Goal: Task Accomplishment & Management: Manage account settings

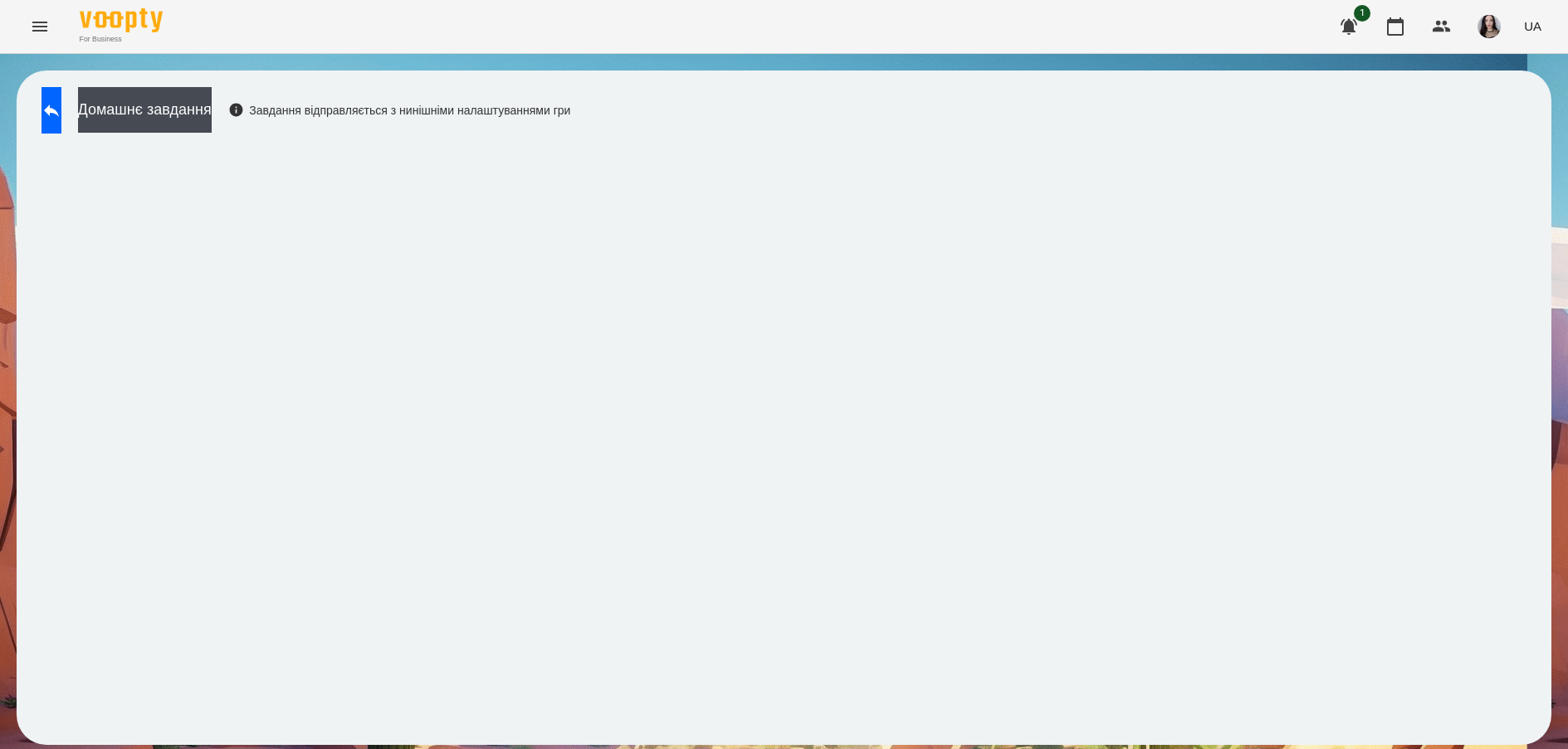
click at [20, 33] on div "For Business 1 UA" at bounding box center [784, 26] width 1568 height 53
click at [45, 33] on icon "Menu" at bounding box center [40, 26] width 20 height 20
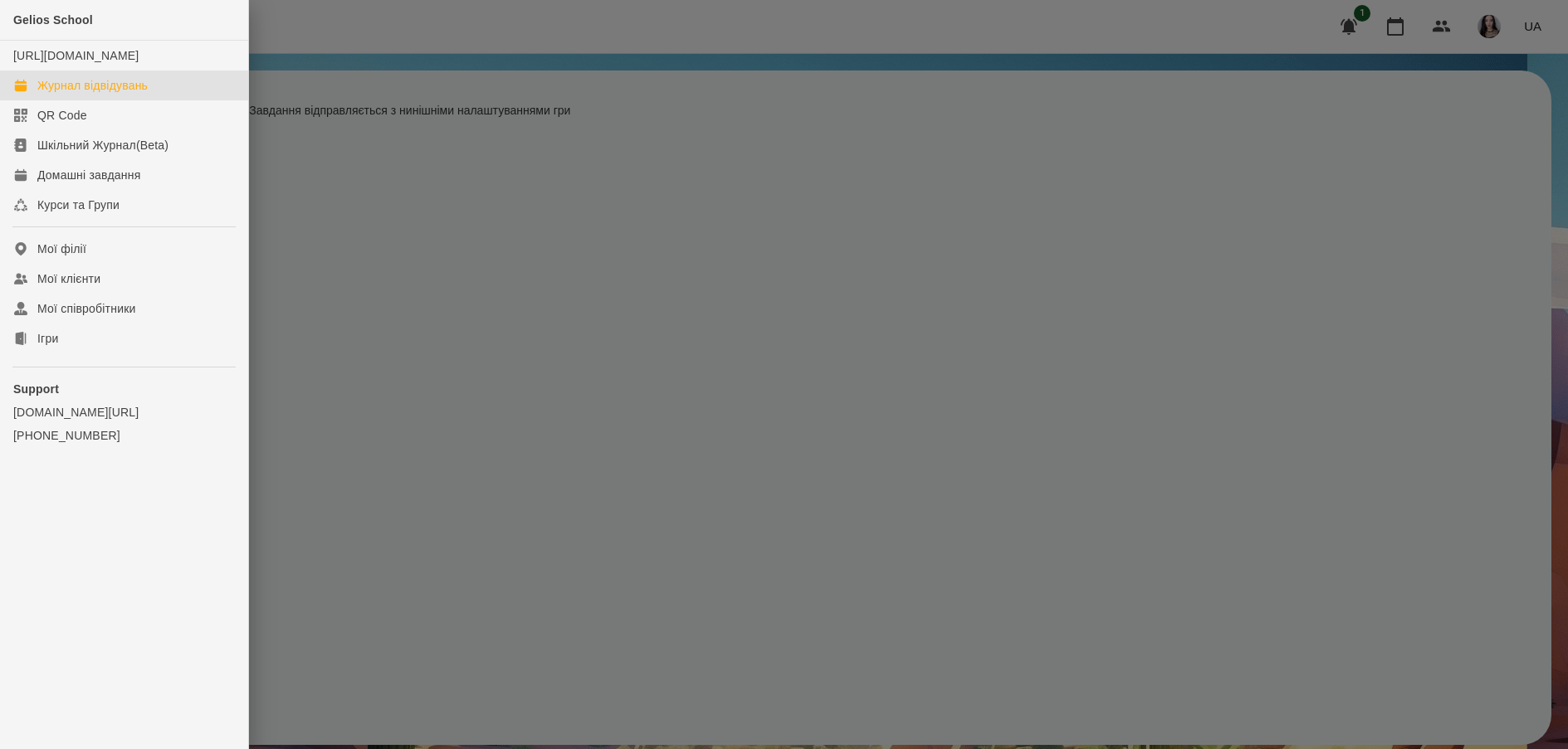
click at [88, 94] on div "Журнал відвідувань" at bounding box center [92, 85] width 110 height 16
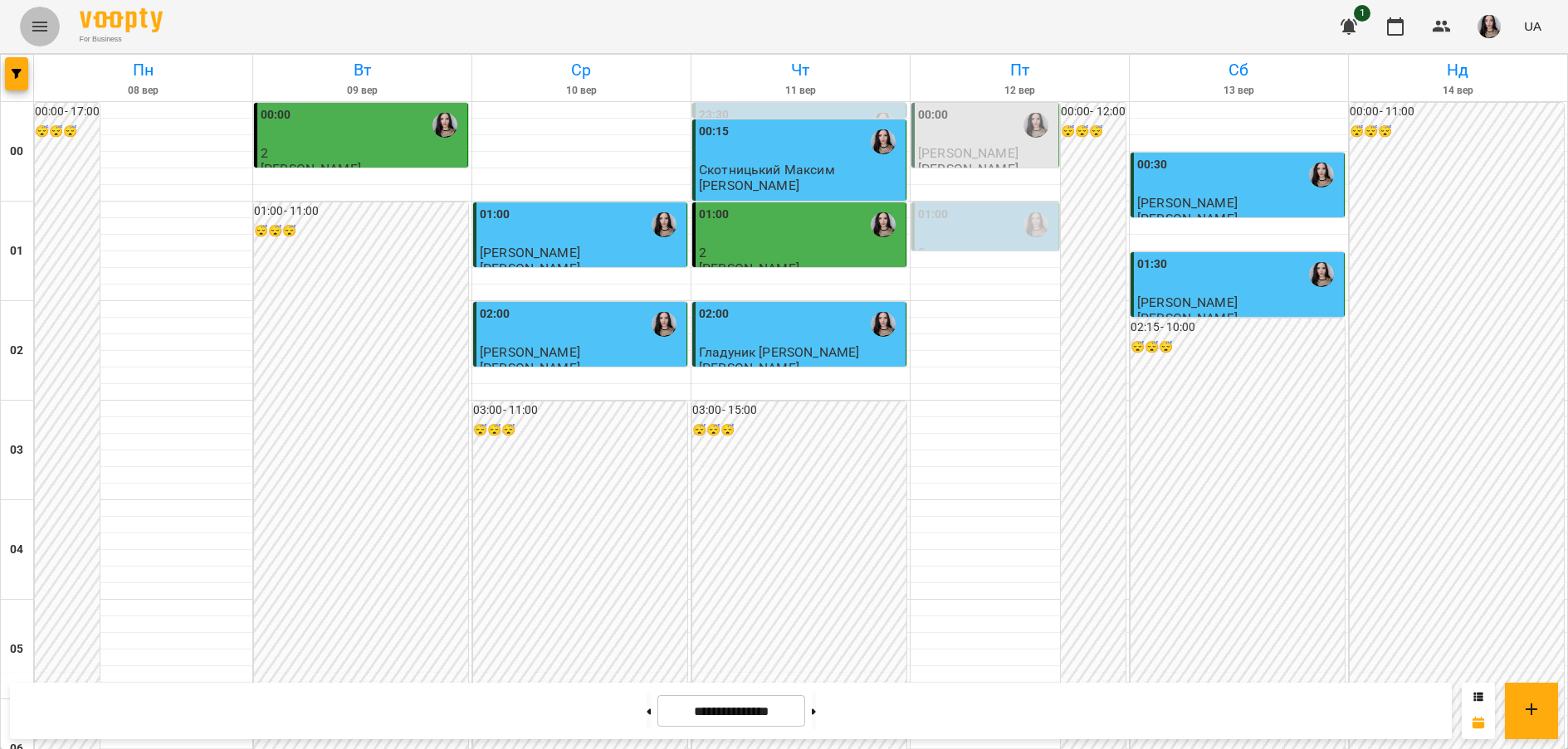
click at [31, 23] on icon "Menu" at bounding box center [40, 26] width 20 height 20
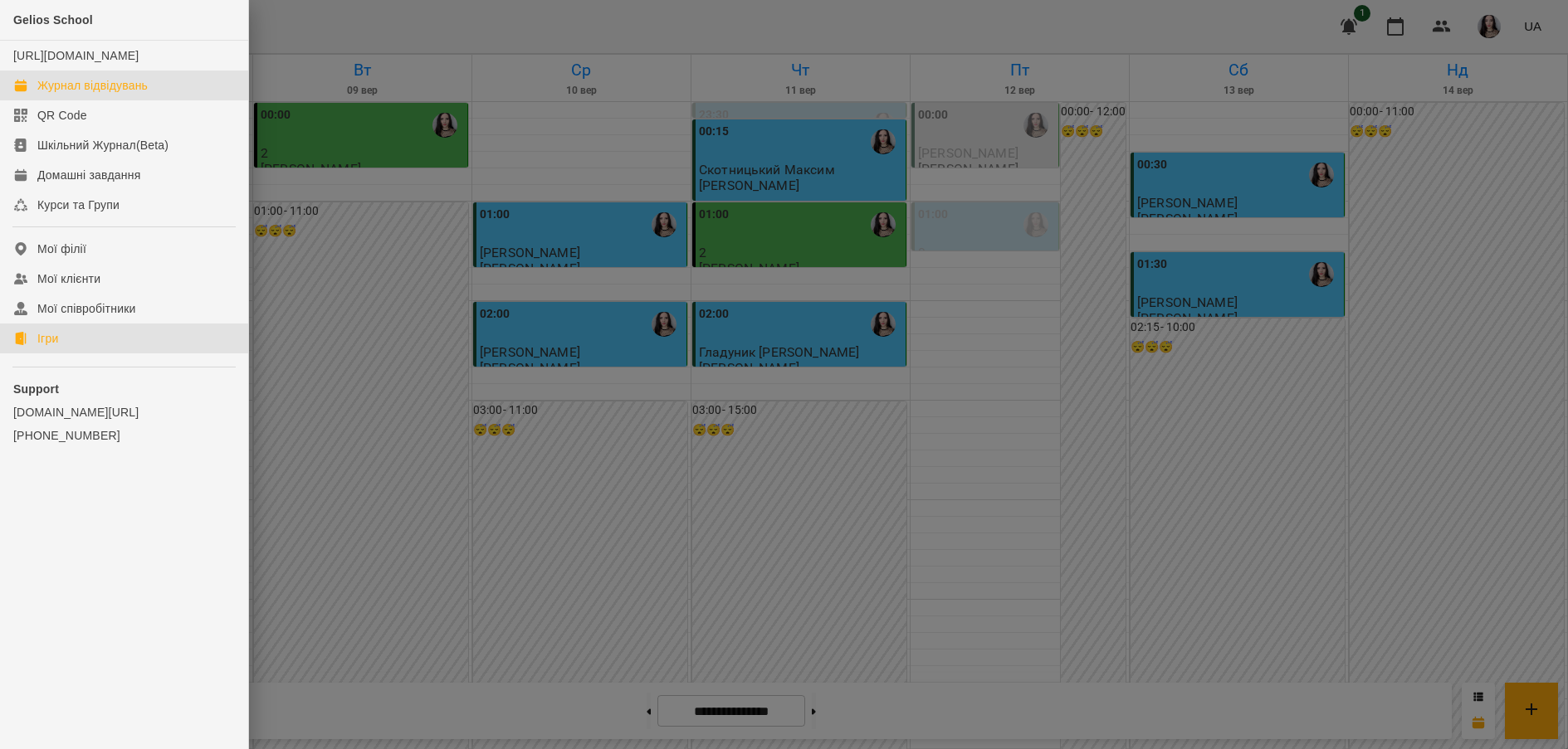
click at [61, 352] on link "Ігри" at bounding box center [124, 338] width 248 height 30
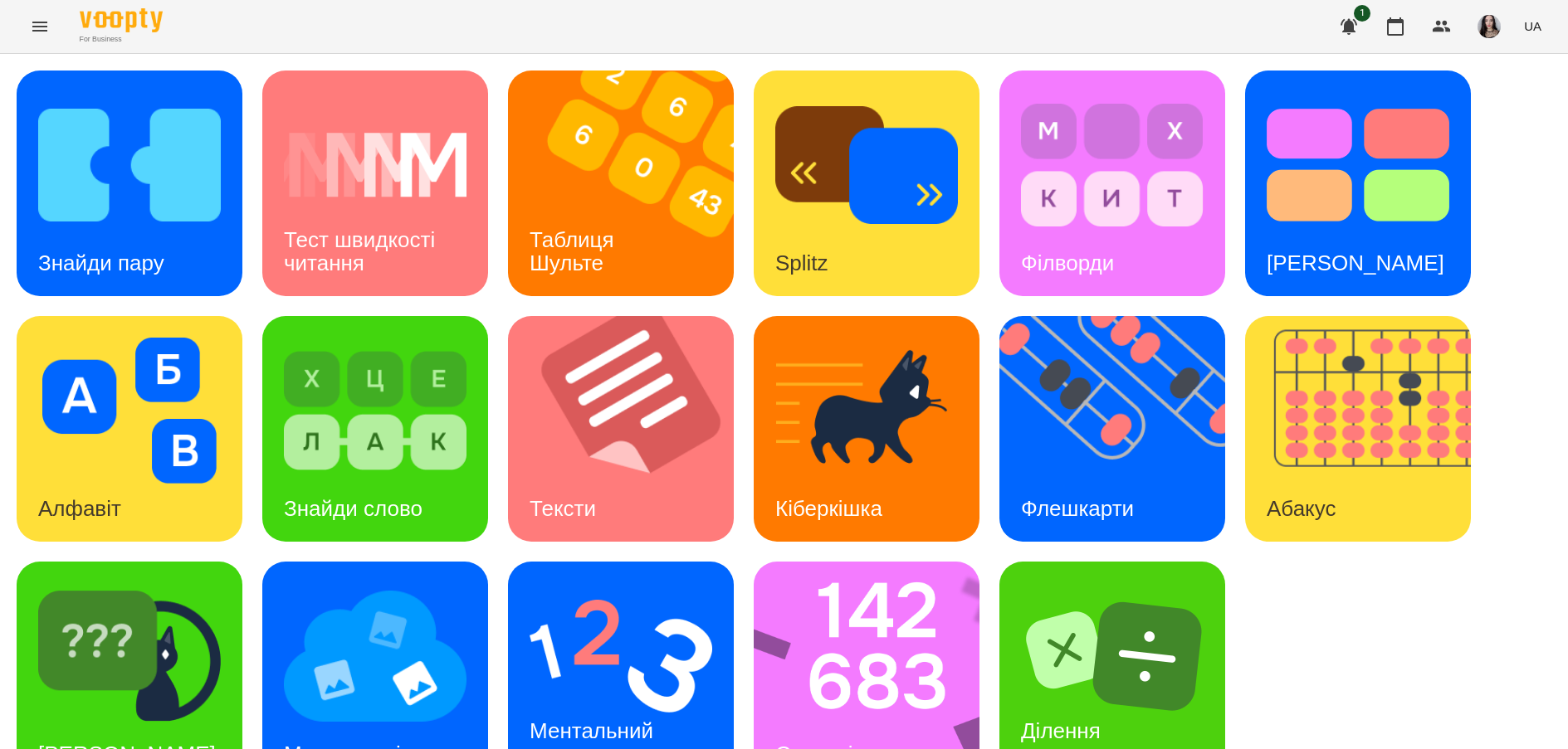
scroll to position [55, 0]
click at [628, 698] on div "Ментальний рахунок" at bounding box center [594, 743] width 173 height 89
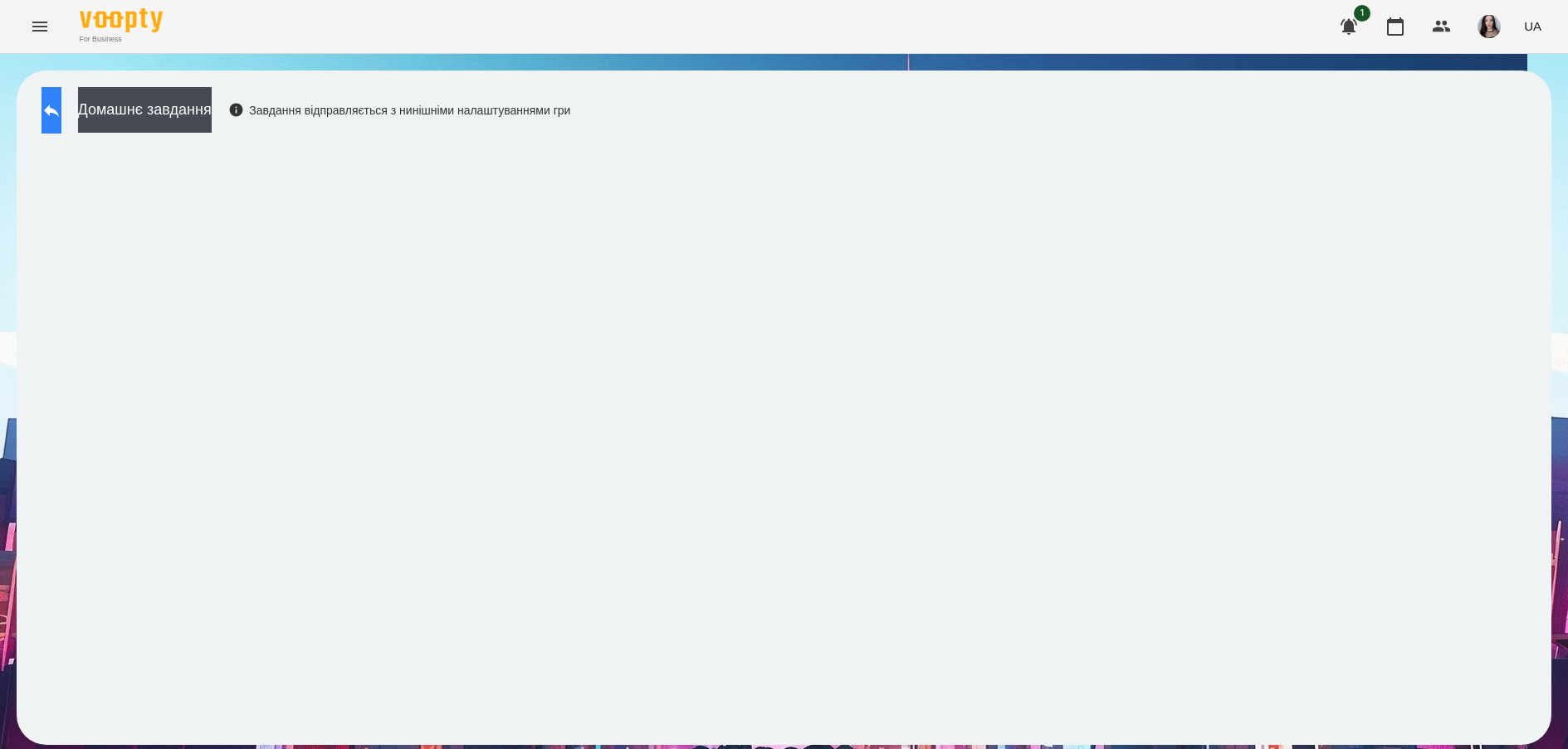
click at [62, 102] on icon at bounding box center [52, 110] width 20 height 20
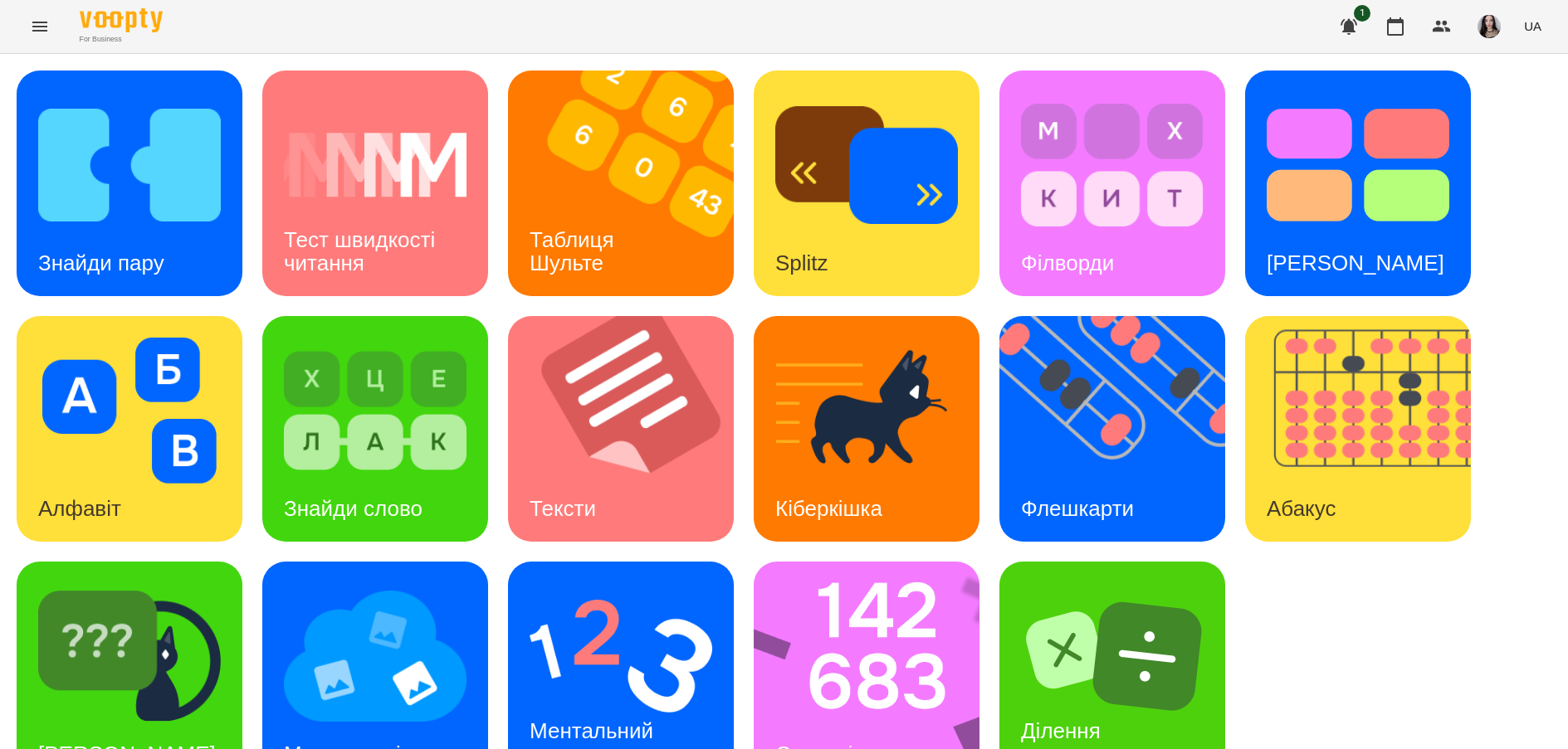
scroll to position [55, 0]
click at [632, 698] on div "Ментальний рахунок" at bounding box center [594, 743] width 173 height 89
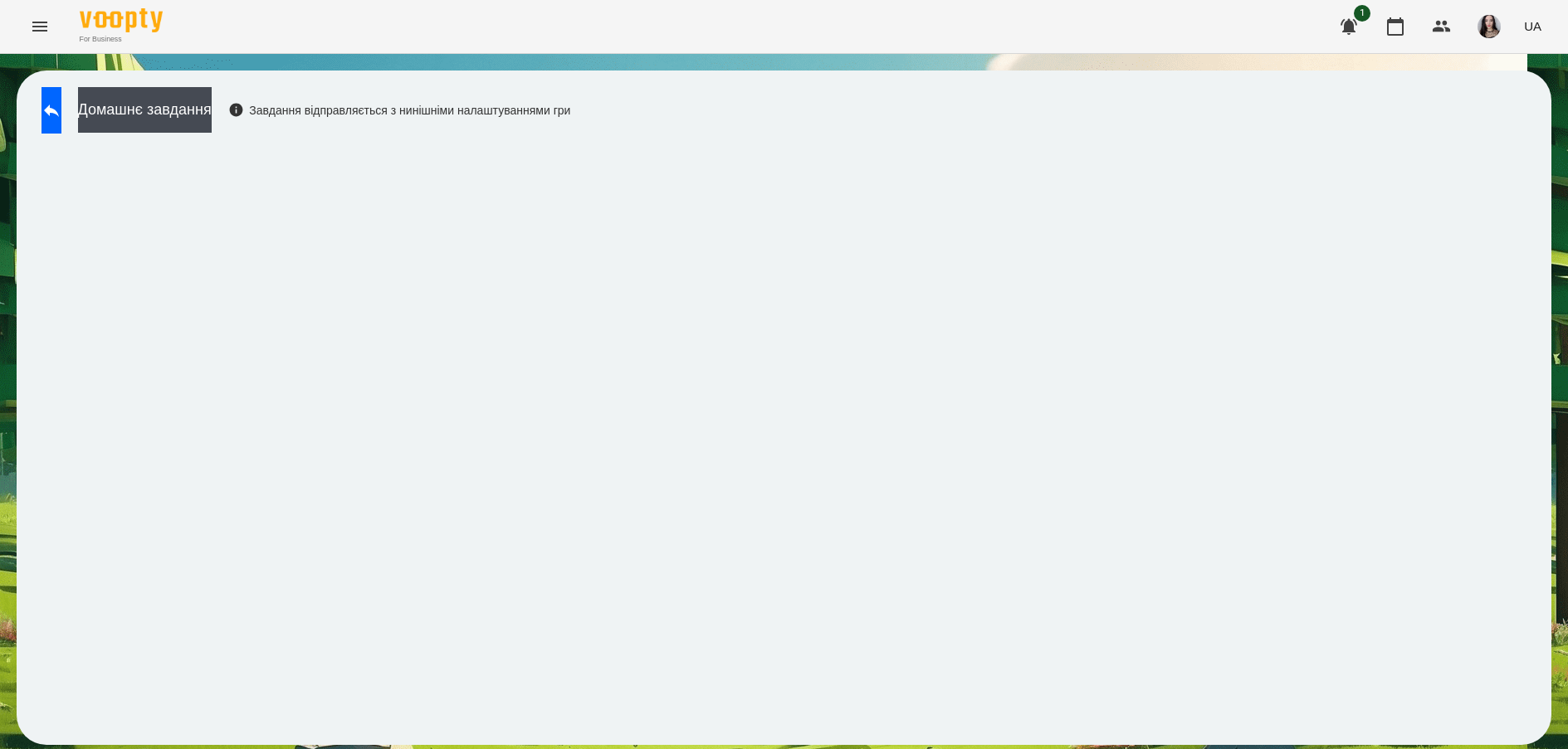
drag, startPoint x: 22, startPoint y: 41, endPoint x: 33, endPoint y: 36, distance: 12.1
click at [33, 36] on div "For Business 1 UA" at bounding box center [784, 26] width 1568 height 53
click at [33, 36] on button "Menu" at bounding box center [40, 26] width 40 height 40
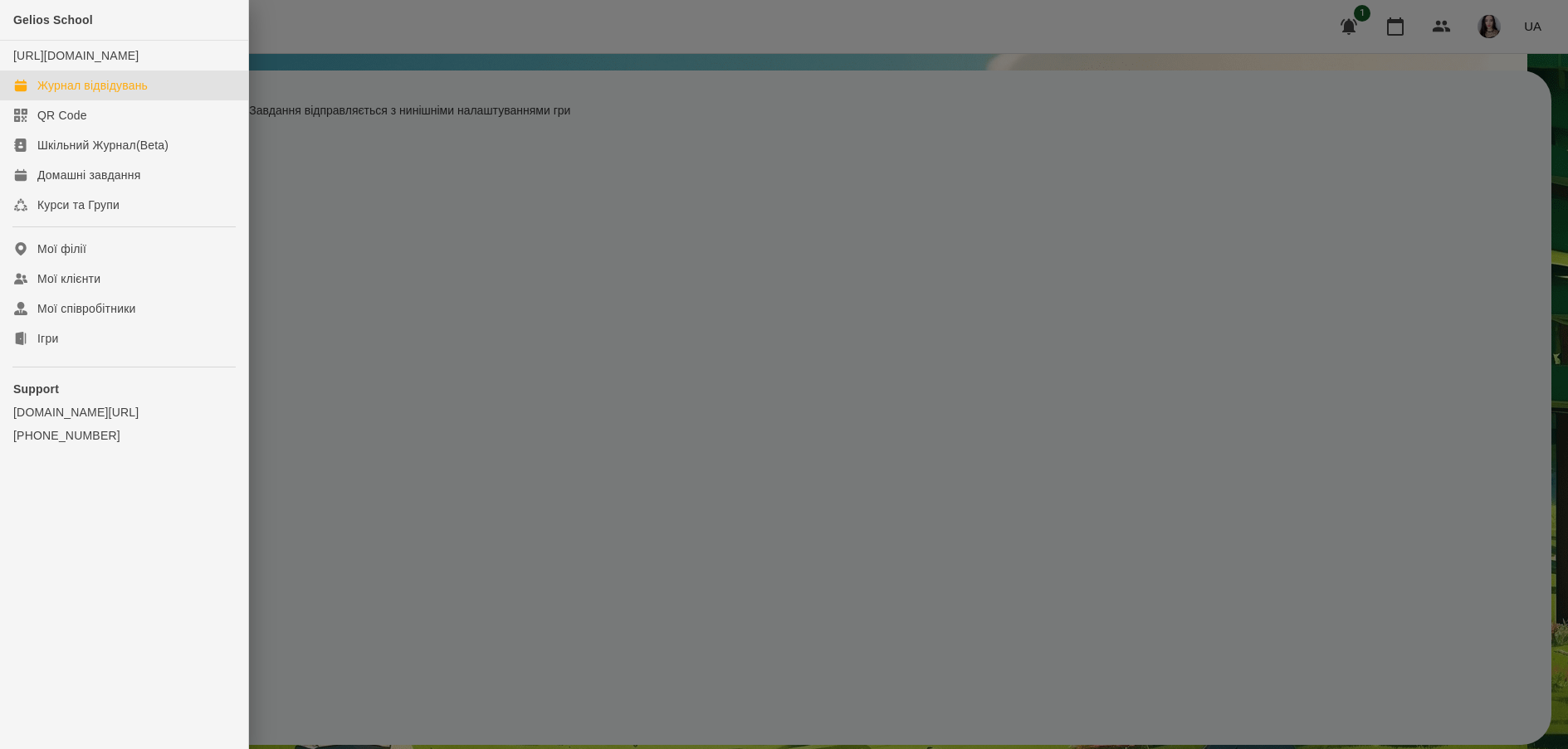
click at [97, 94] on div "Журнал відвідувань" at bounding box center [92, 85] width 110 height 16
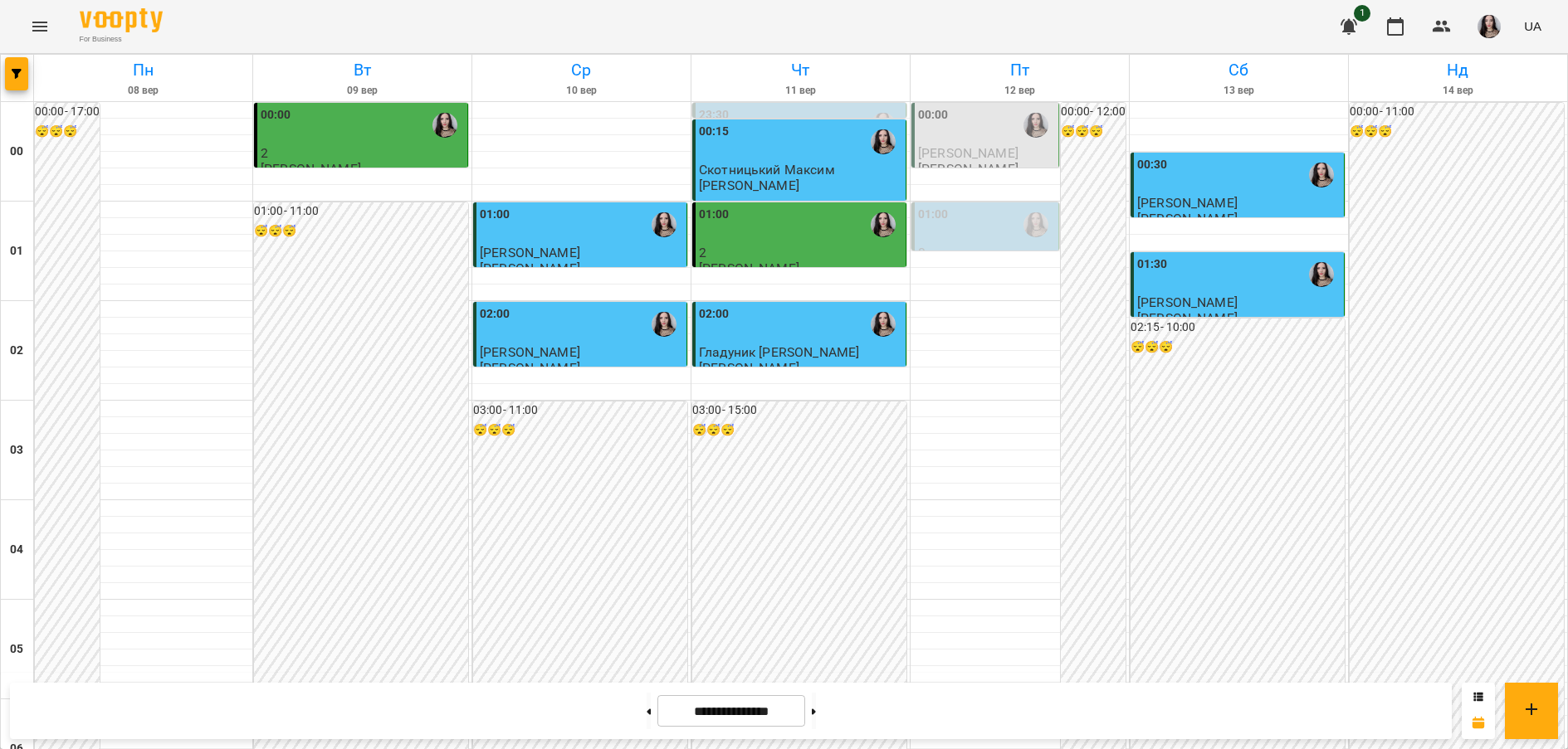
scroll to position [1547, 0]
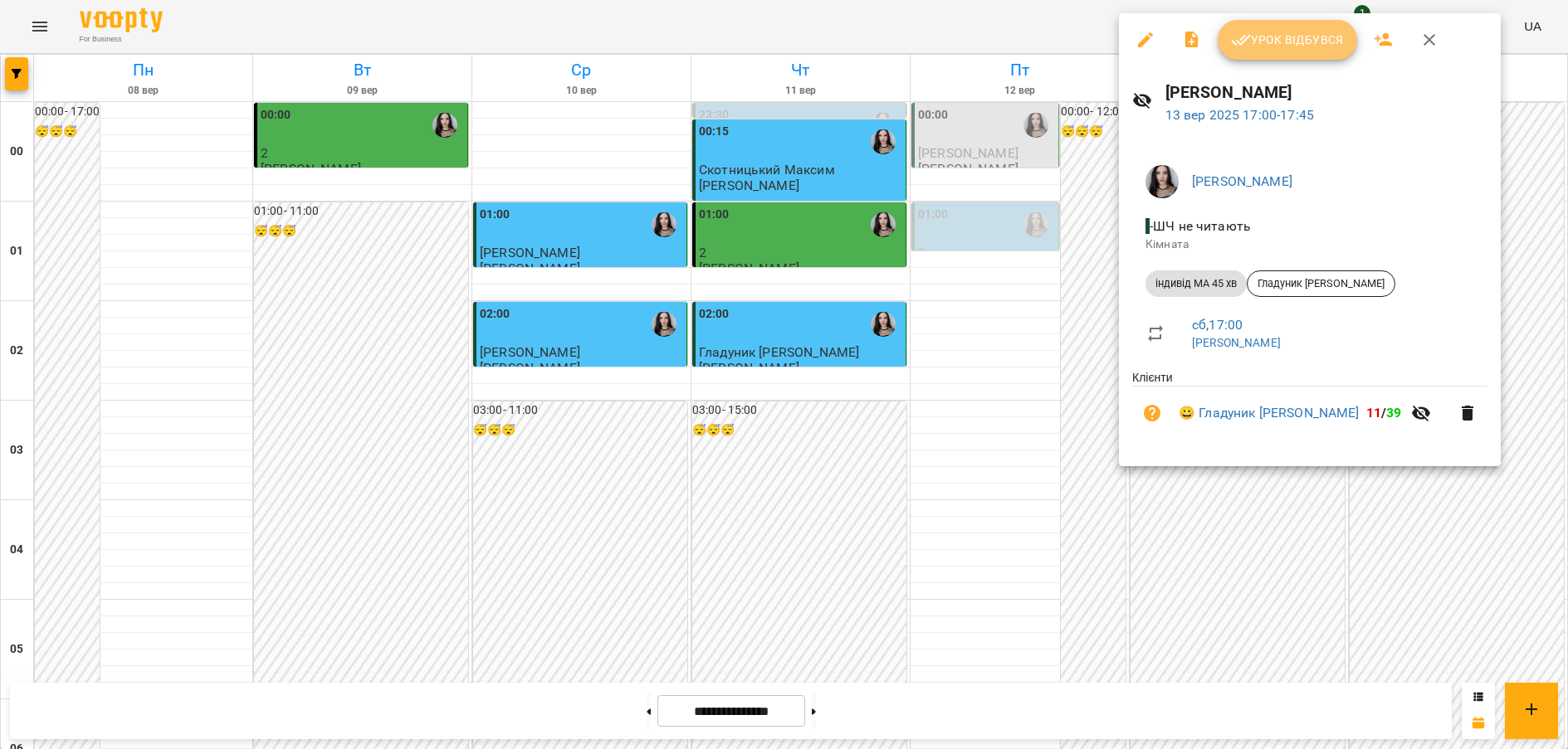
click at [1293, 38] on span "Урок відбувся" at bounding box center [1287, 40] width 113 height 20
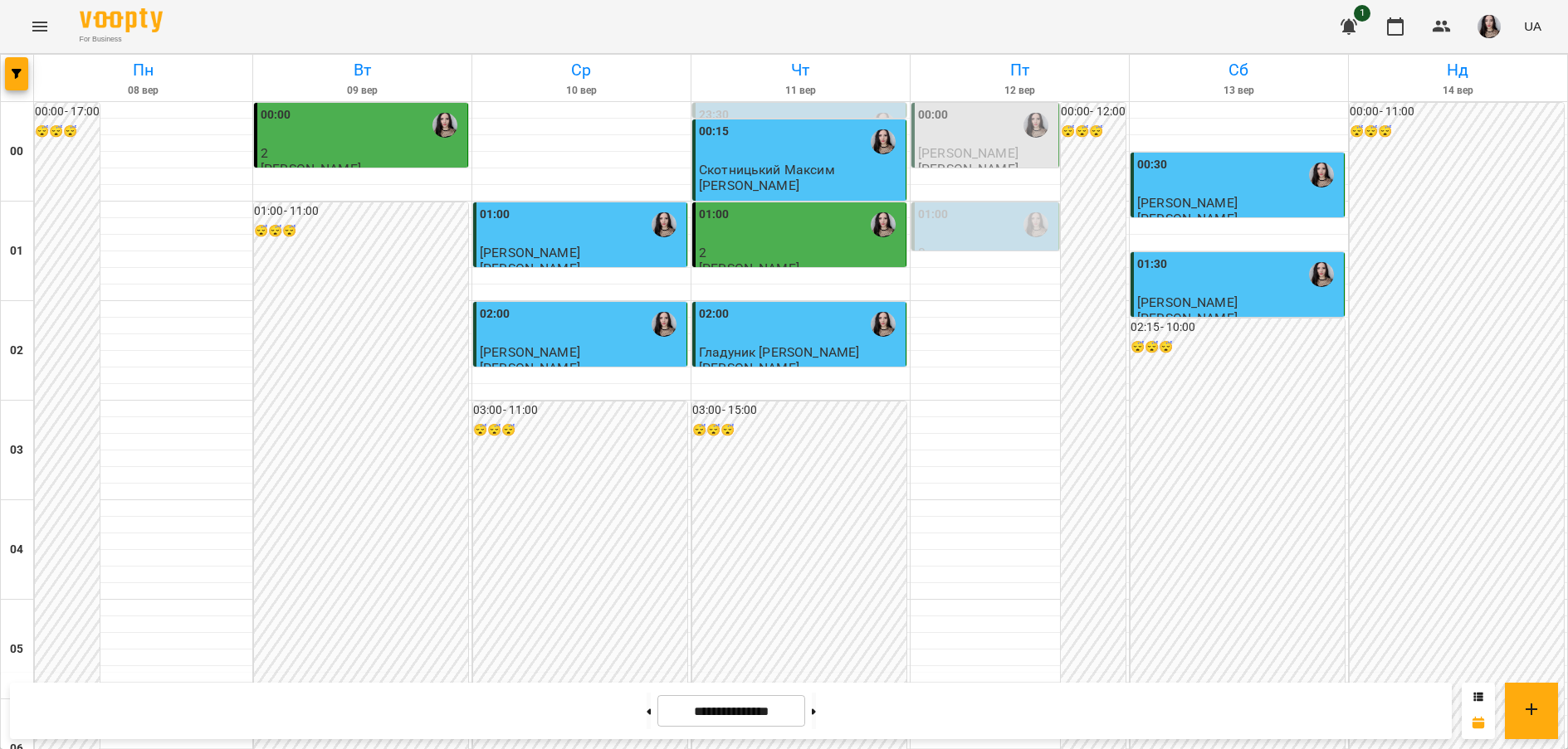
scroll to position [1575, 0]
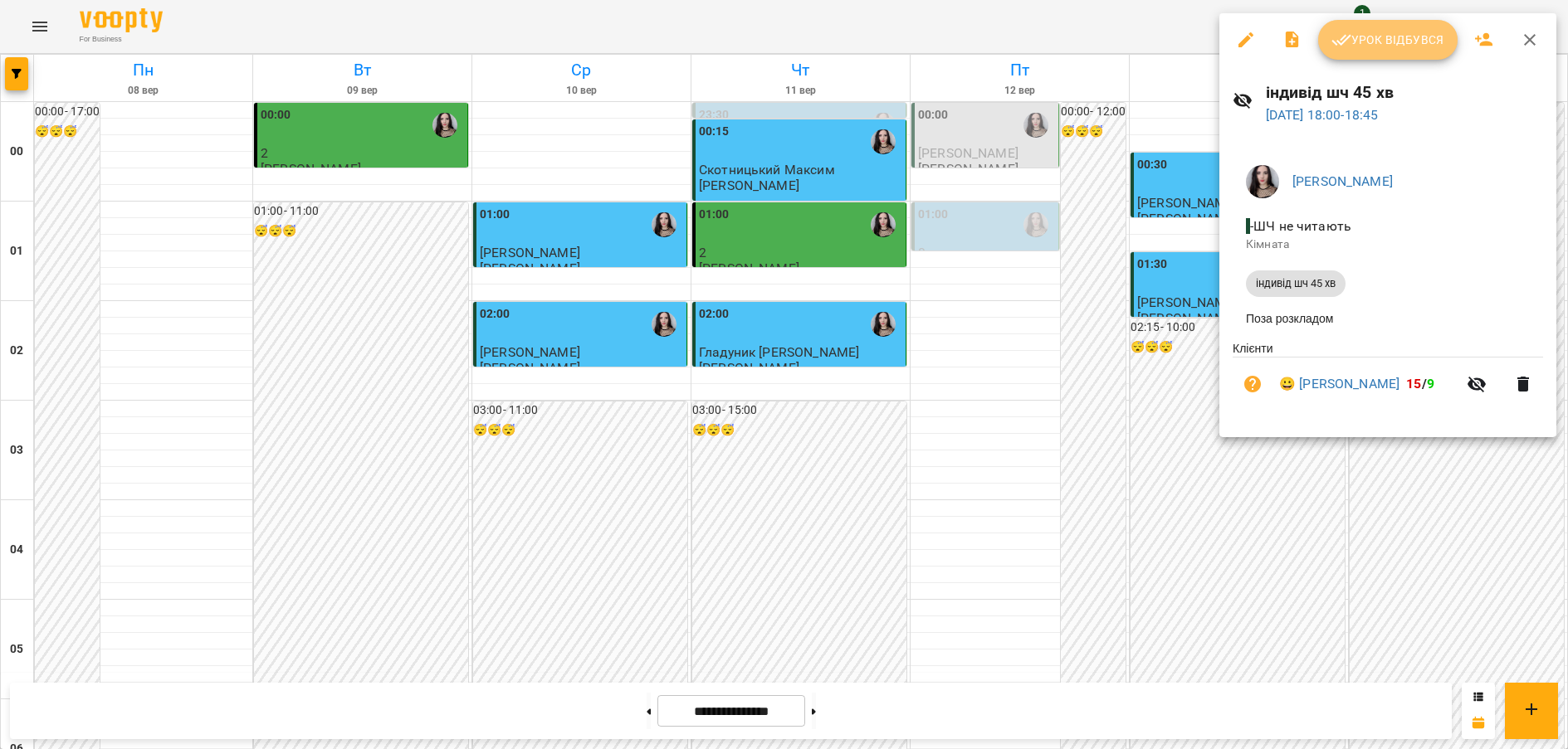
click at [1366, 40] on span "Урок відбувся" at bounding box center [1387, 40] width 113 height 20
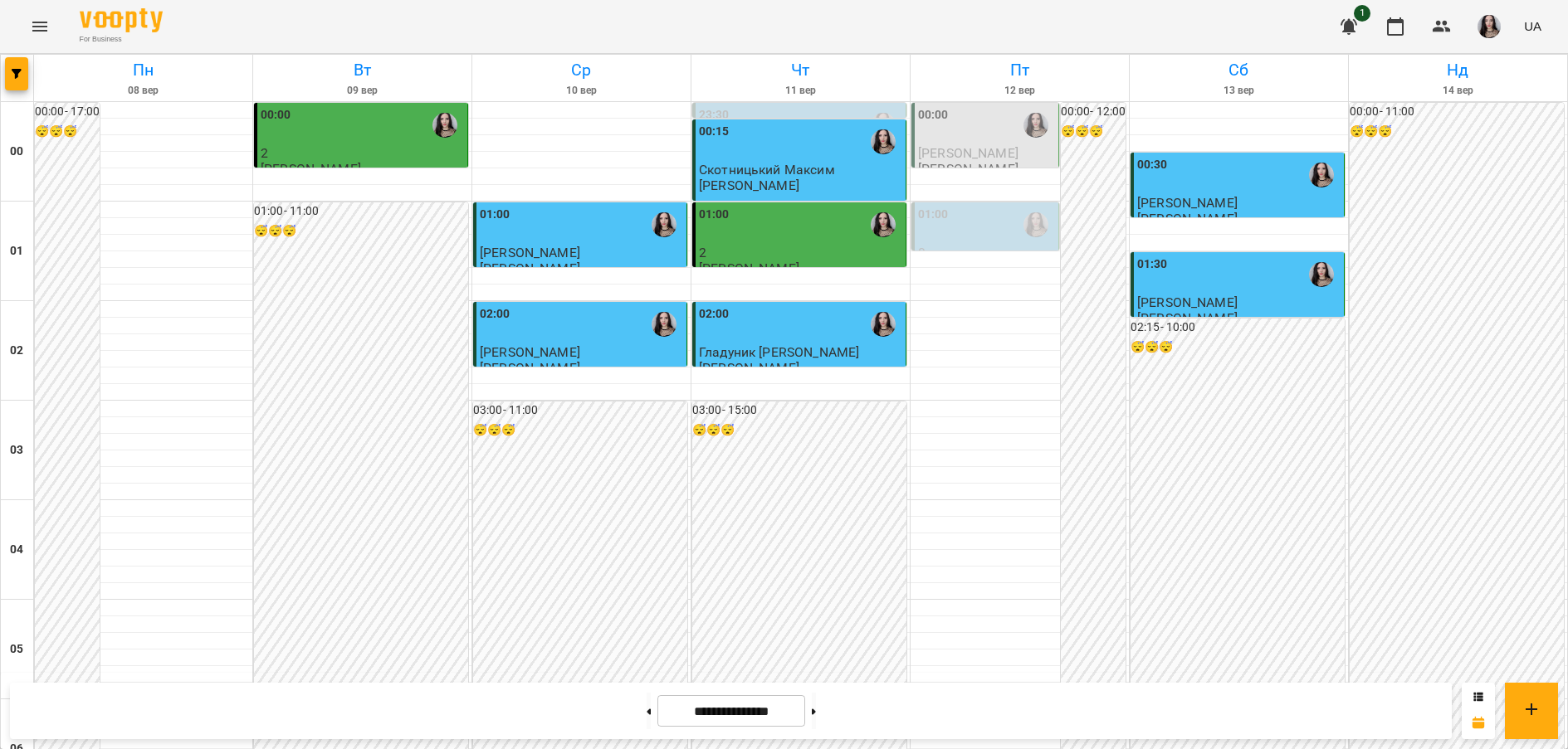
scroll to position [1664, 0]
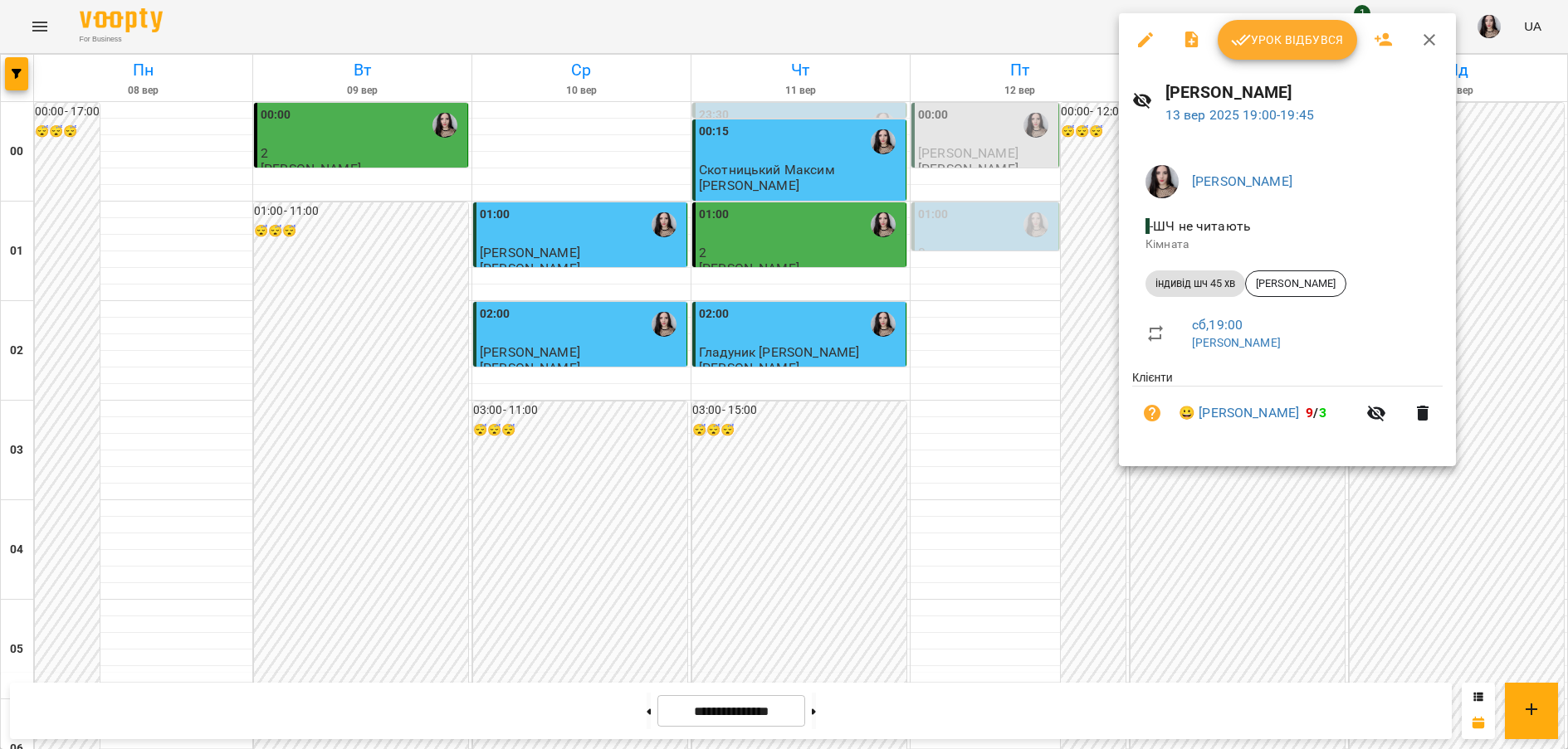
click at [1270, 44] on span "Урок відбувся" at bounding box center [1287, 40] width 113 height 20
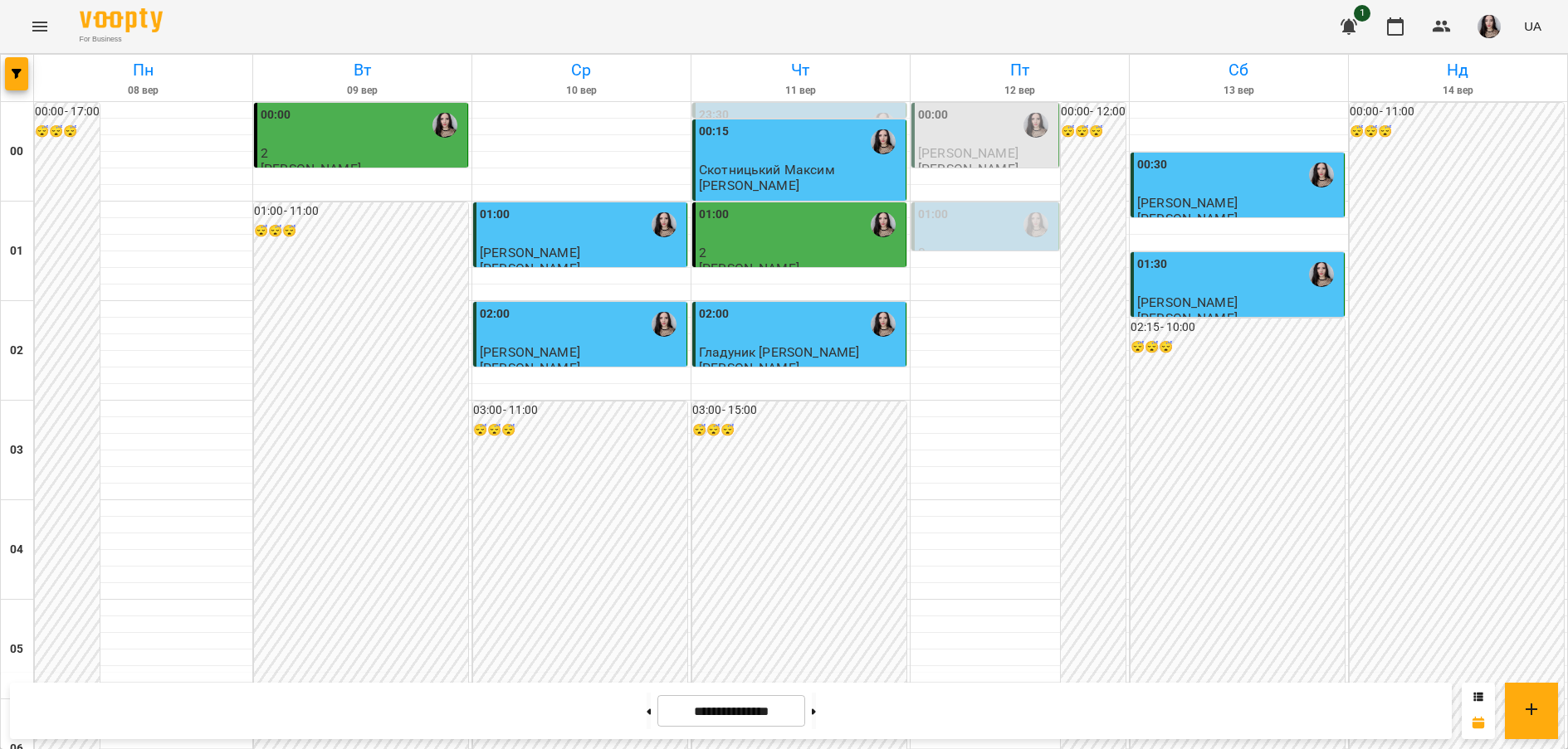
scroll to position [1715, 0]
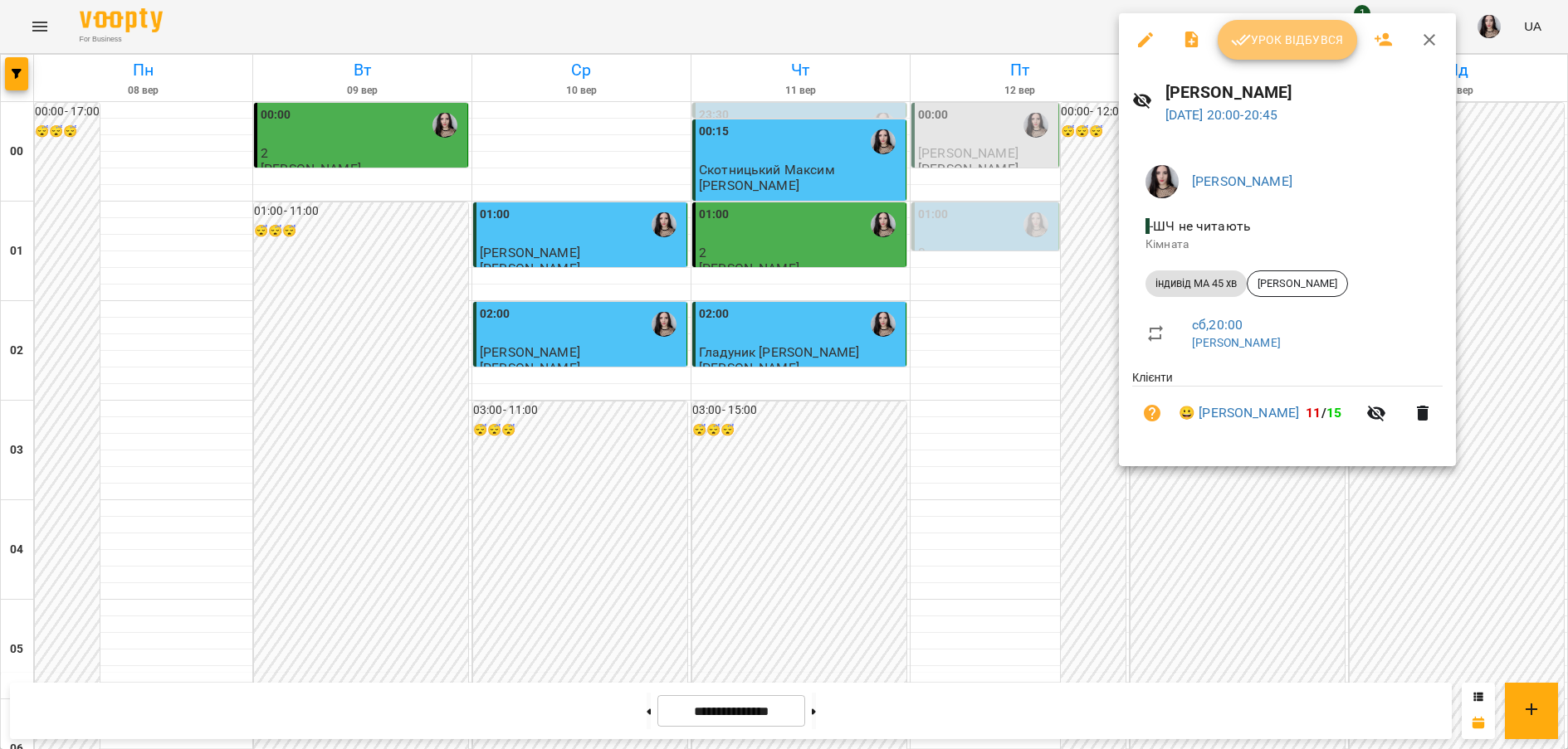
click at [1269, 35] on span "Урок відбувся" at bounding box center [1287, 40] width 113 height 20
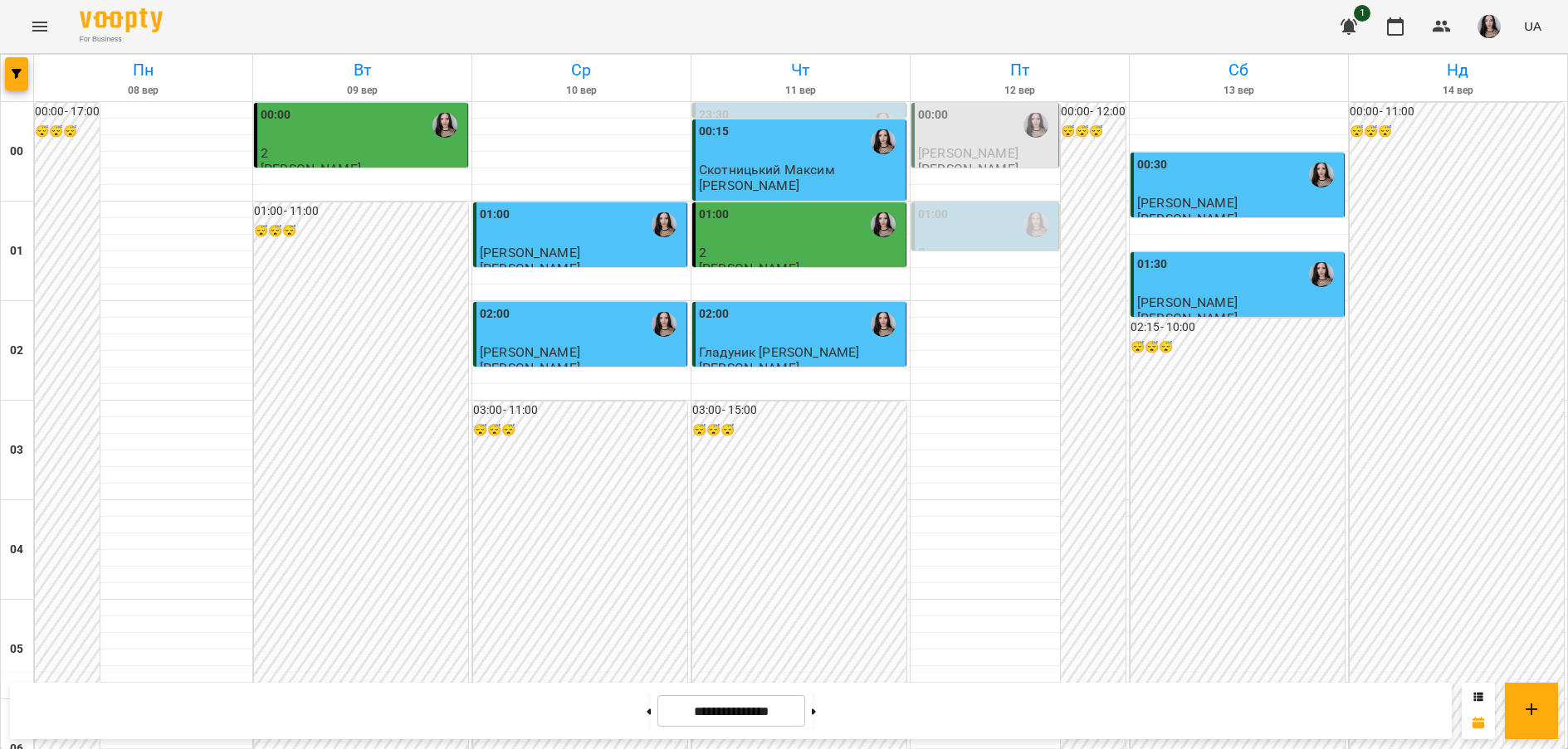
scroll to position [1817, 0]
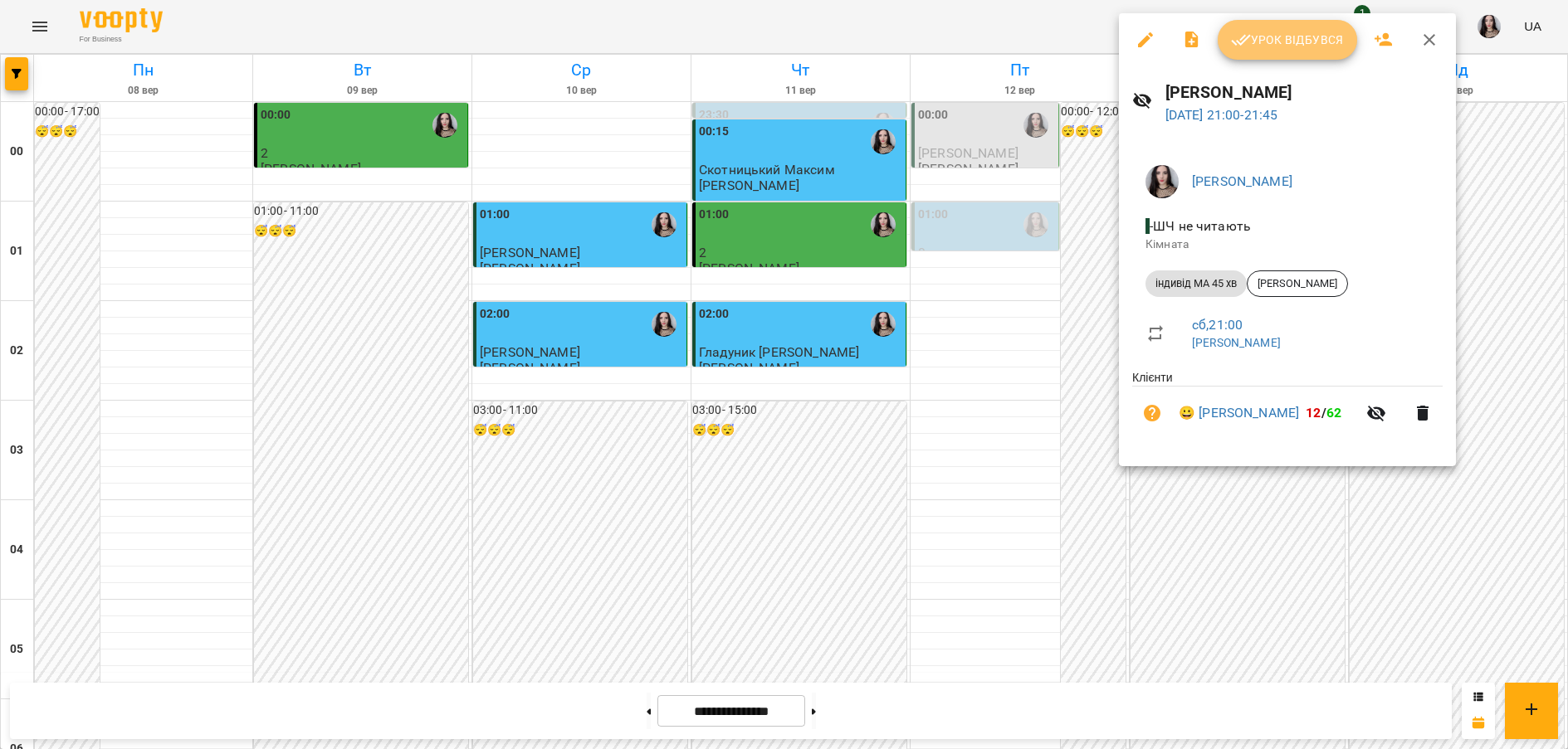
click at [1255, 30] on span "Урок відбувся" at bounding box center [1287, 40] width 113 height 20
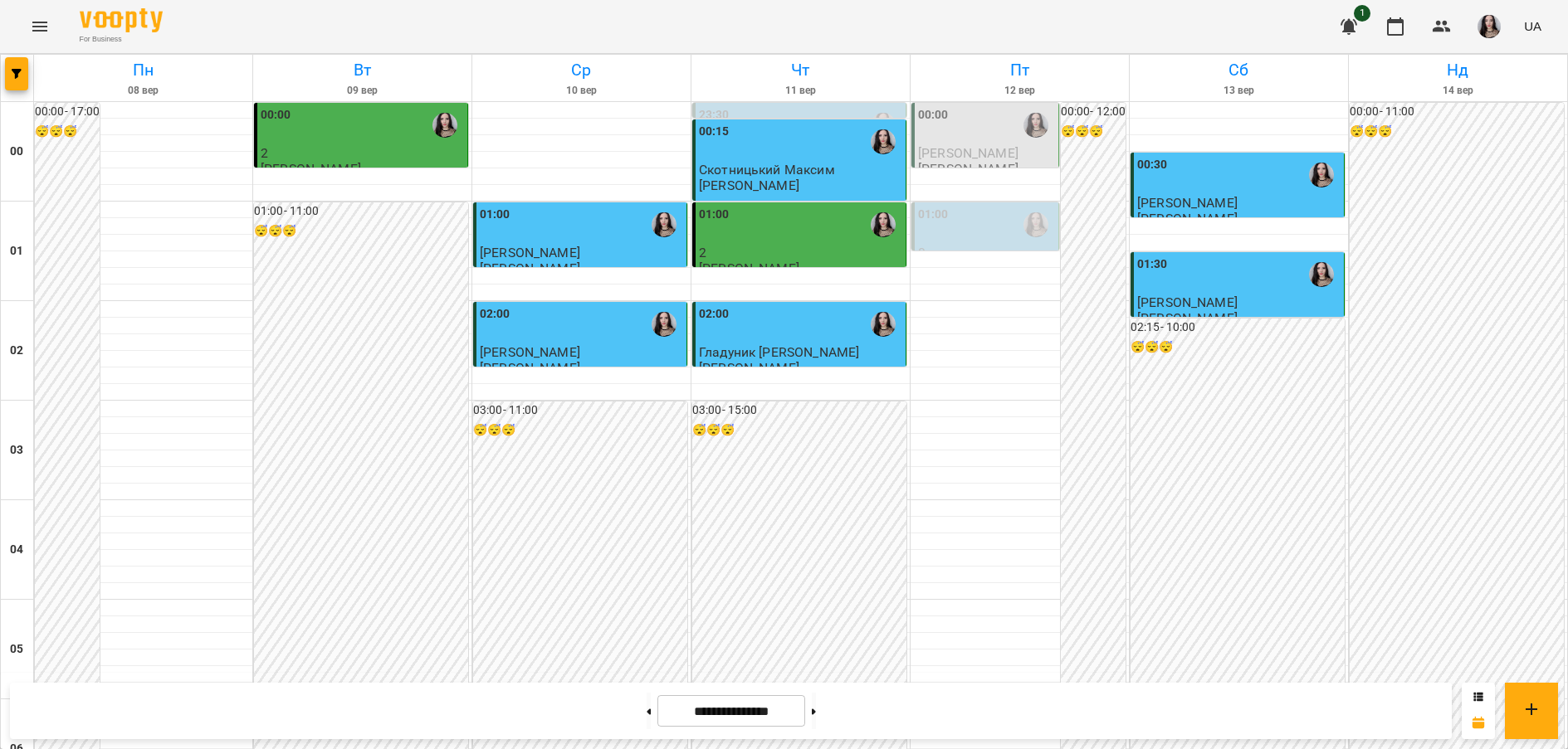
scroll to position [1817, 0]
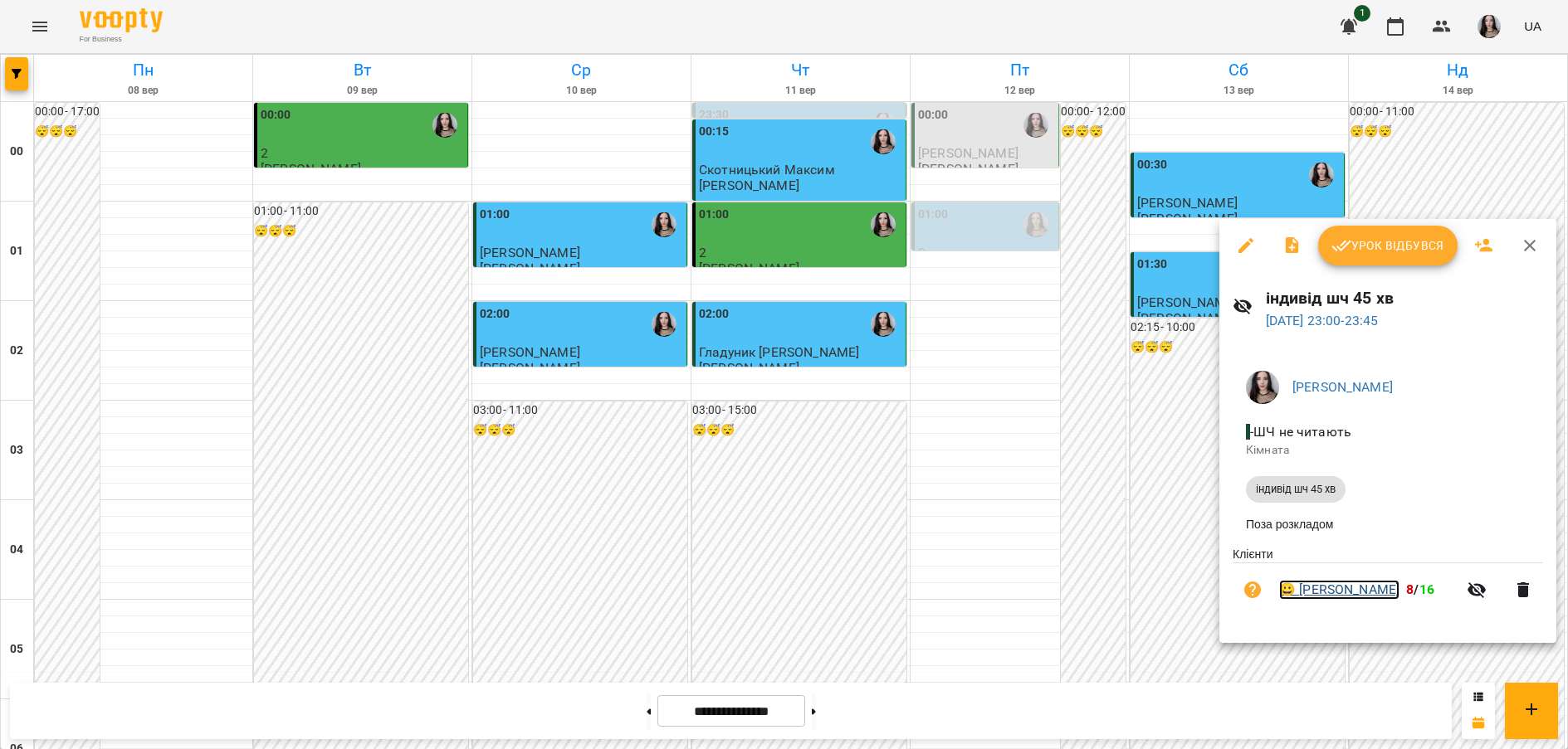
click at [1348, 592] on link "😀 [PERSON_NAME]" at bounding box center [1339, 590] width 120 height 20
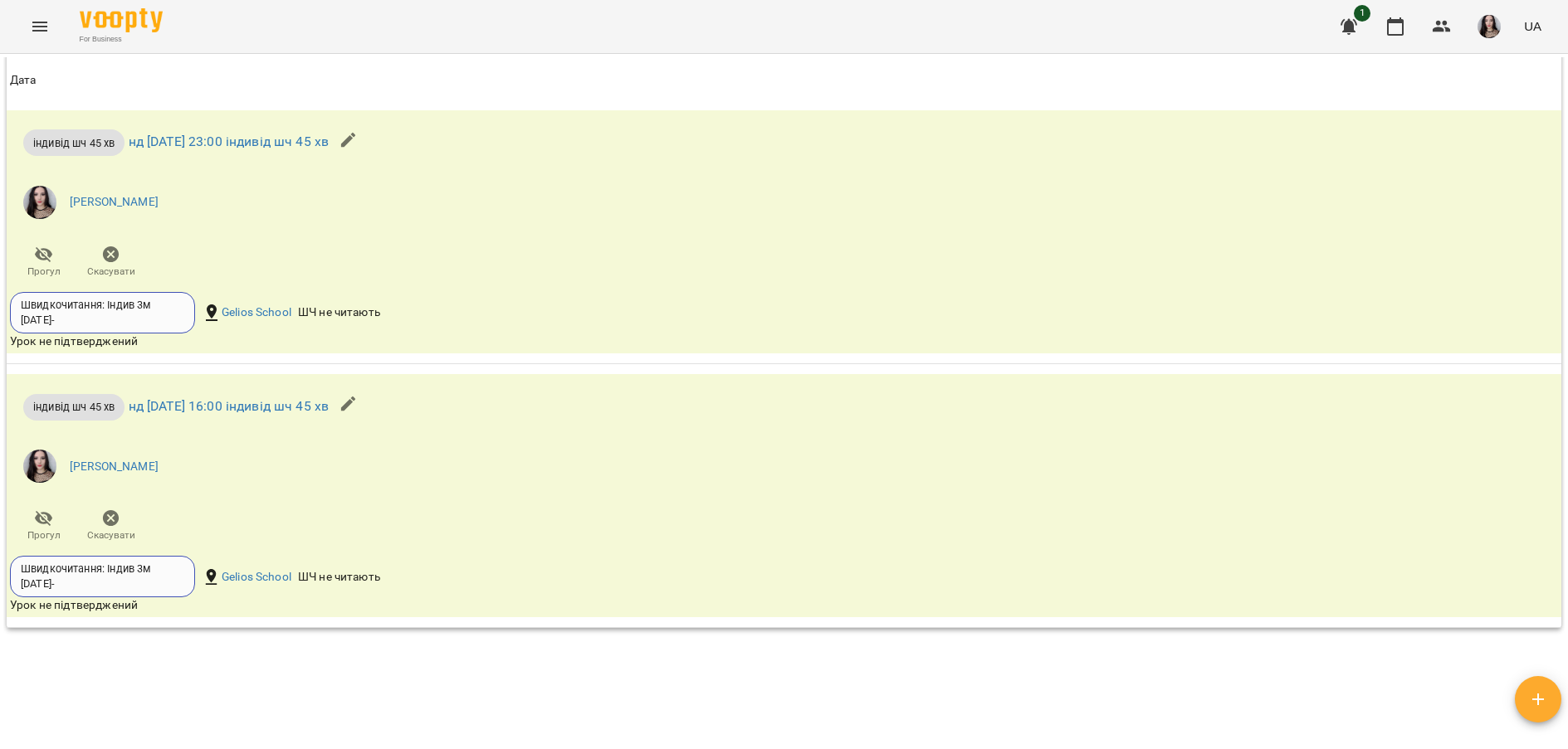
scroll to position [1695, 0]
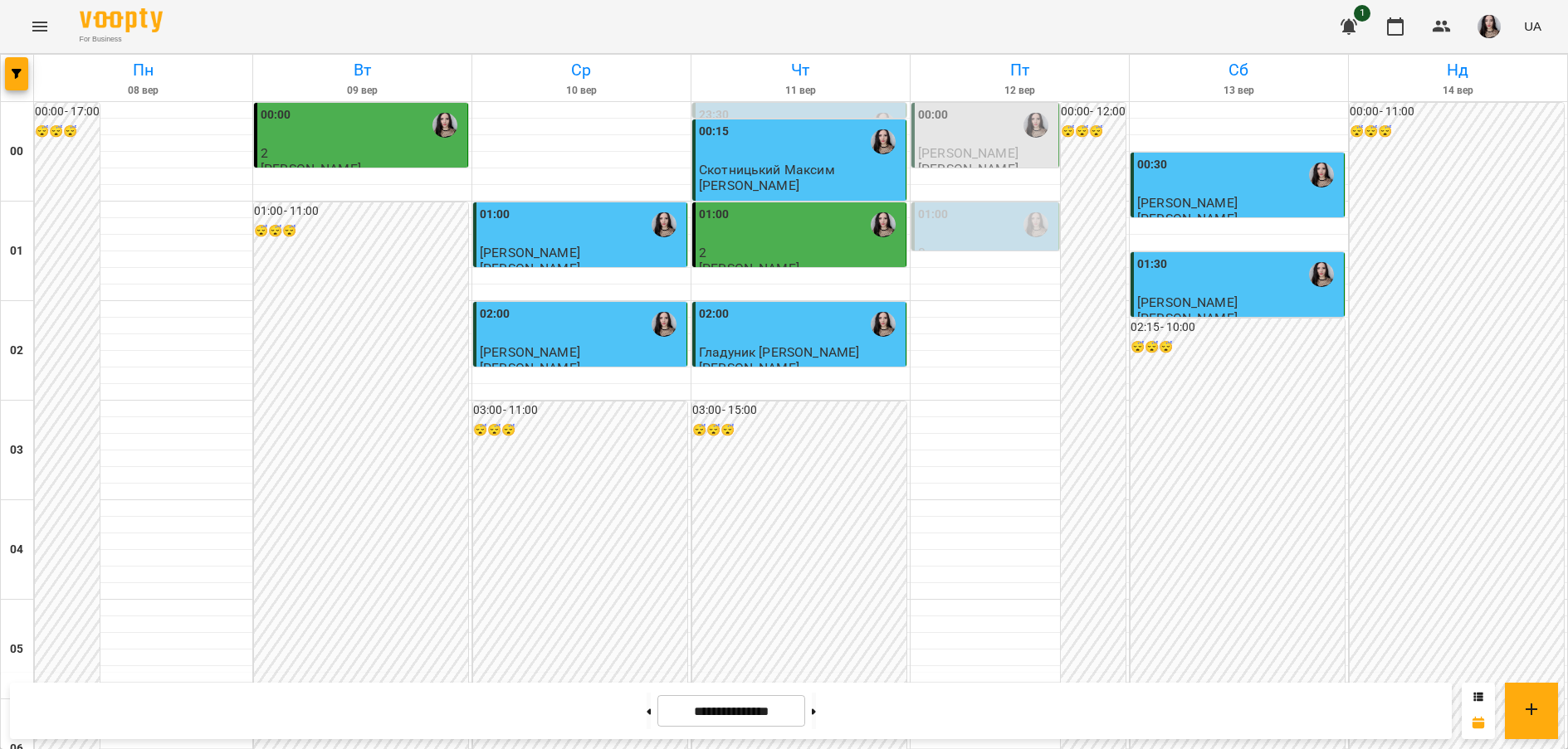
scroll to position [1817, 0]
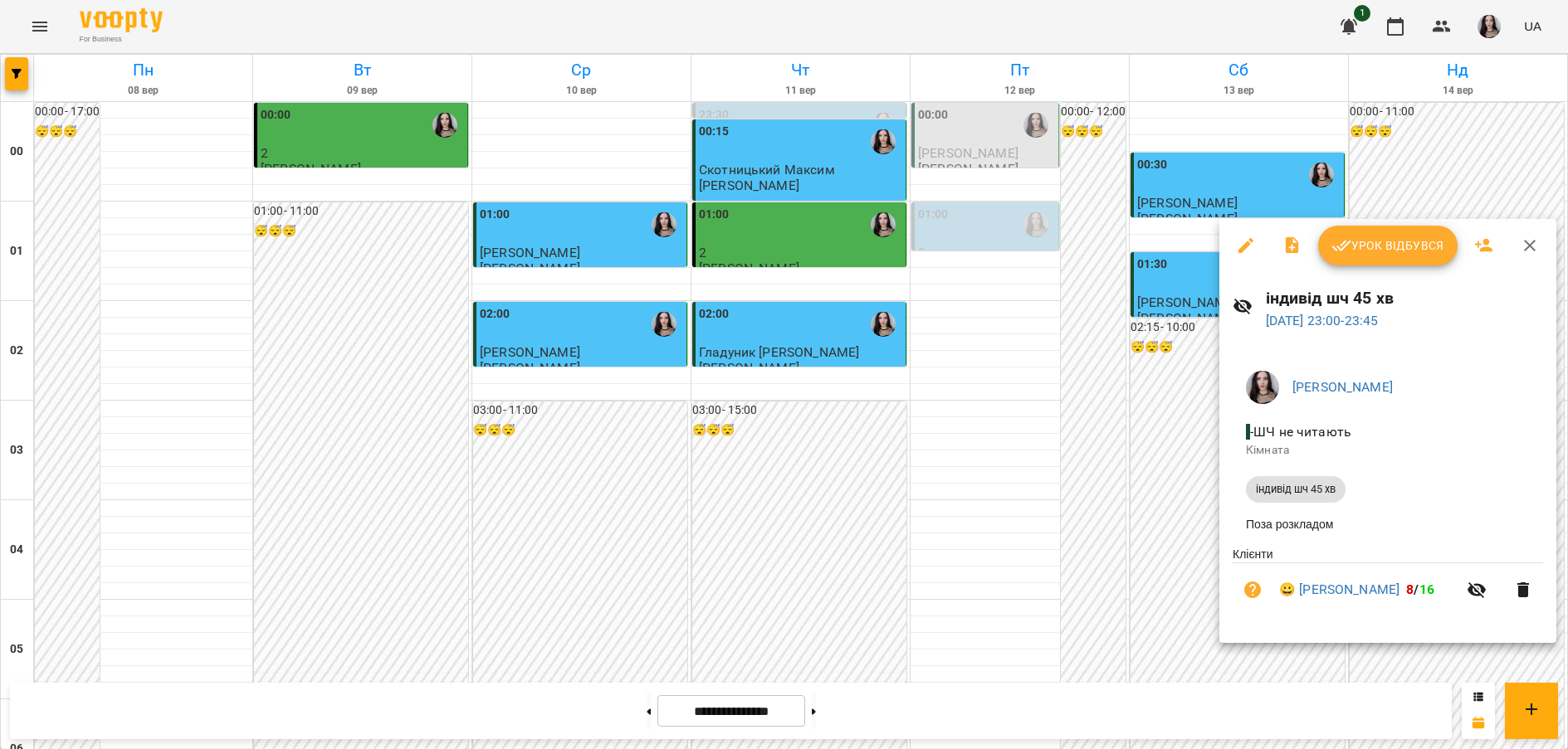
click at [1212, 555] on div at bounding box center [784, 374] width 1568 height 749
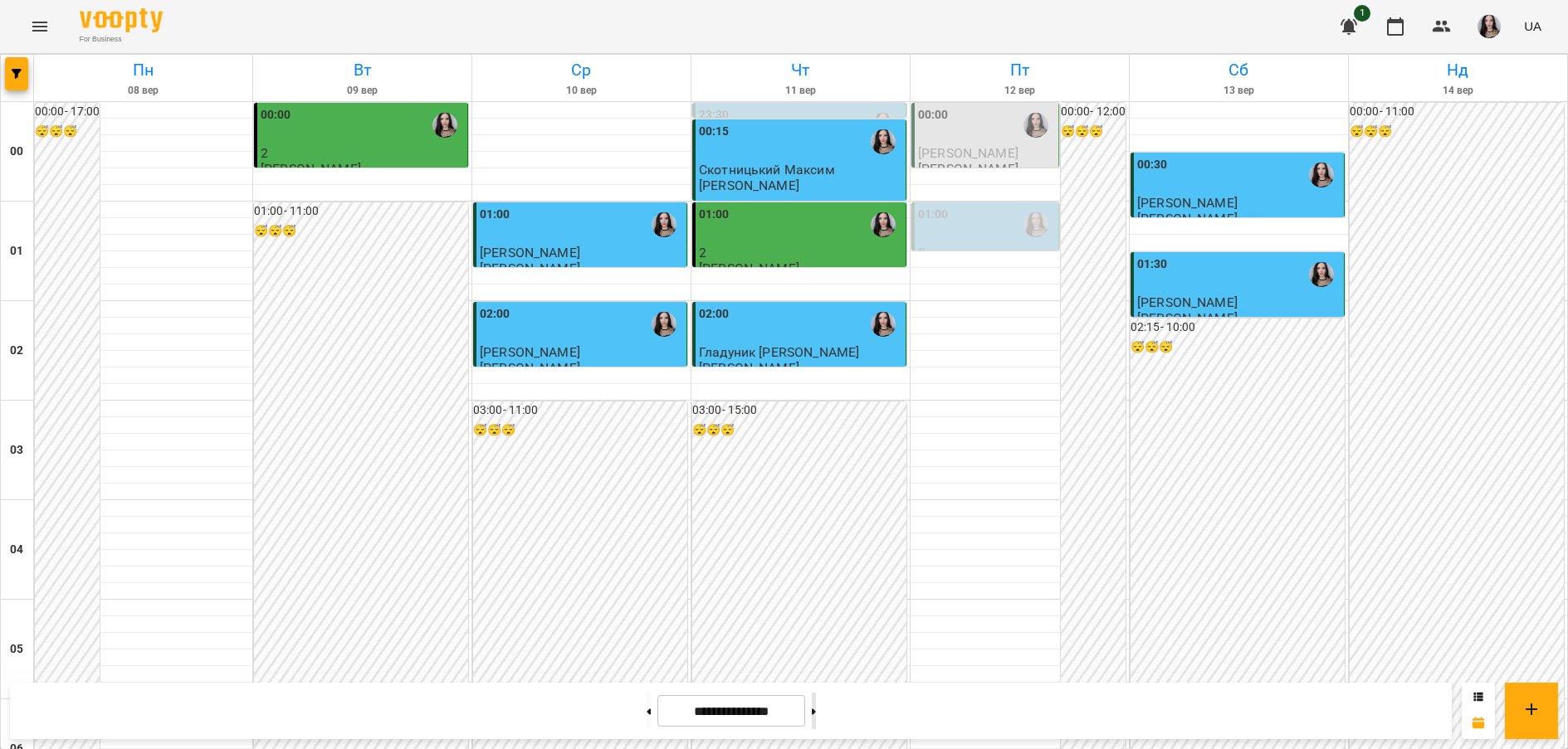
click at [816, 717] on button at bounding box center [813, 711] width 5 height 36
type input "**********"
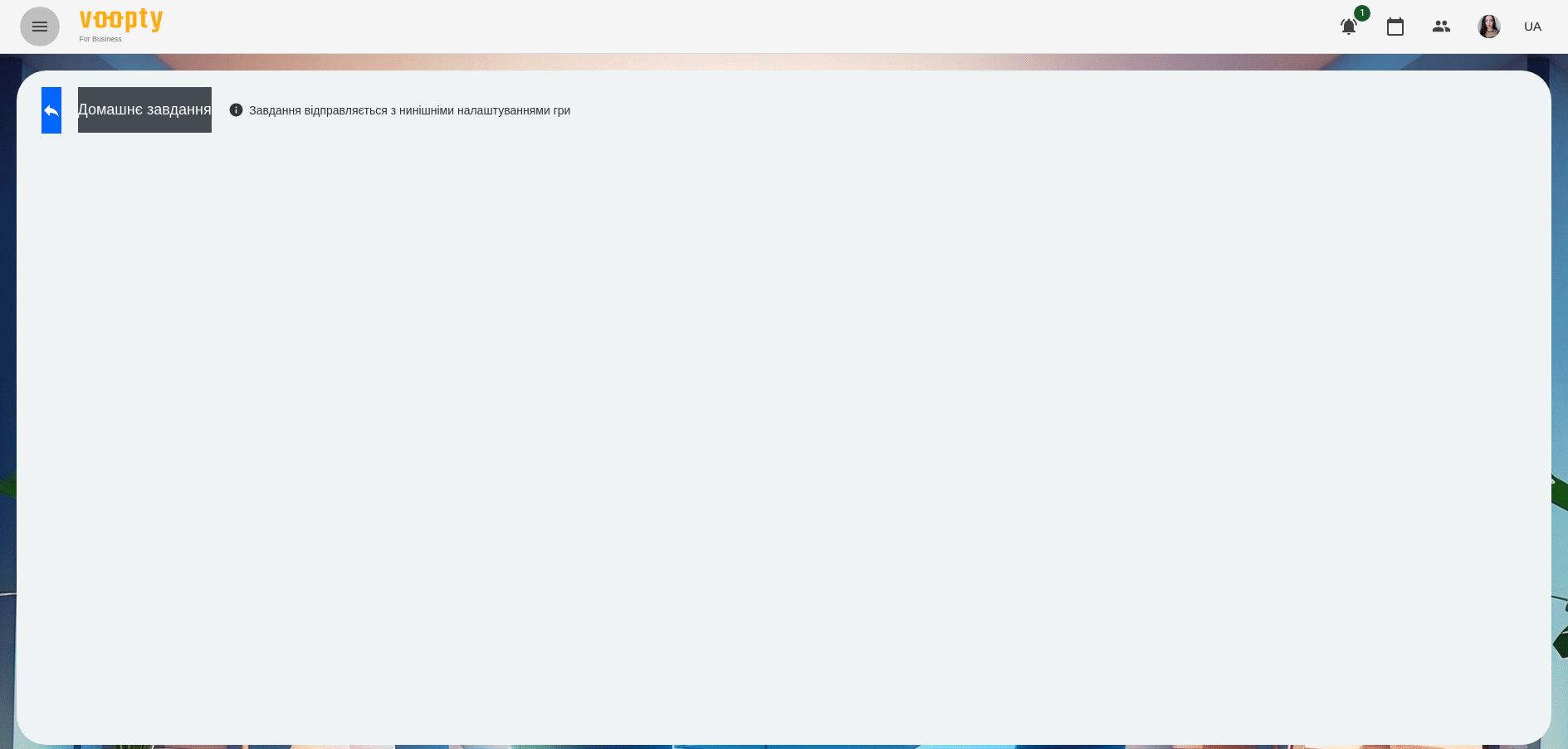
click at [40, 29] on icon "Menu" at bounding box center [40, 26] width 20 height 20
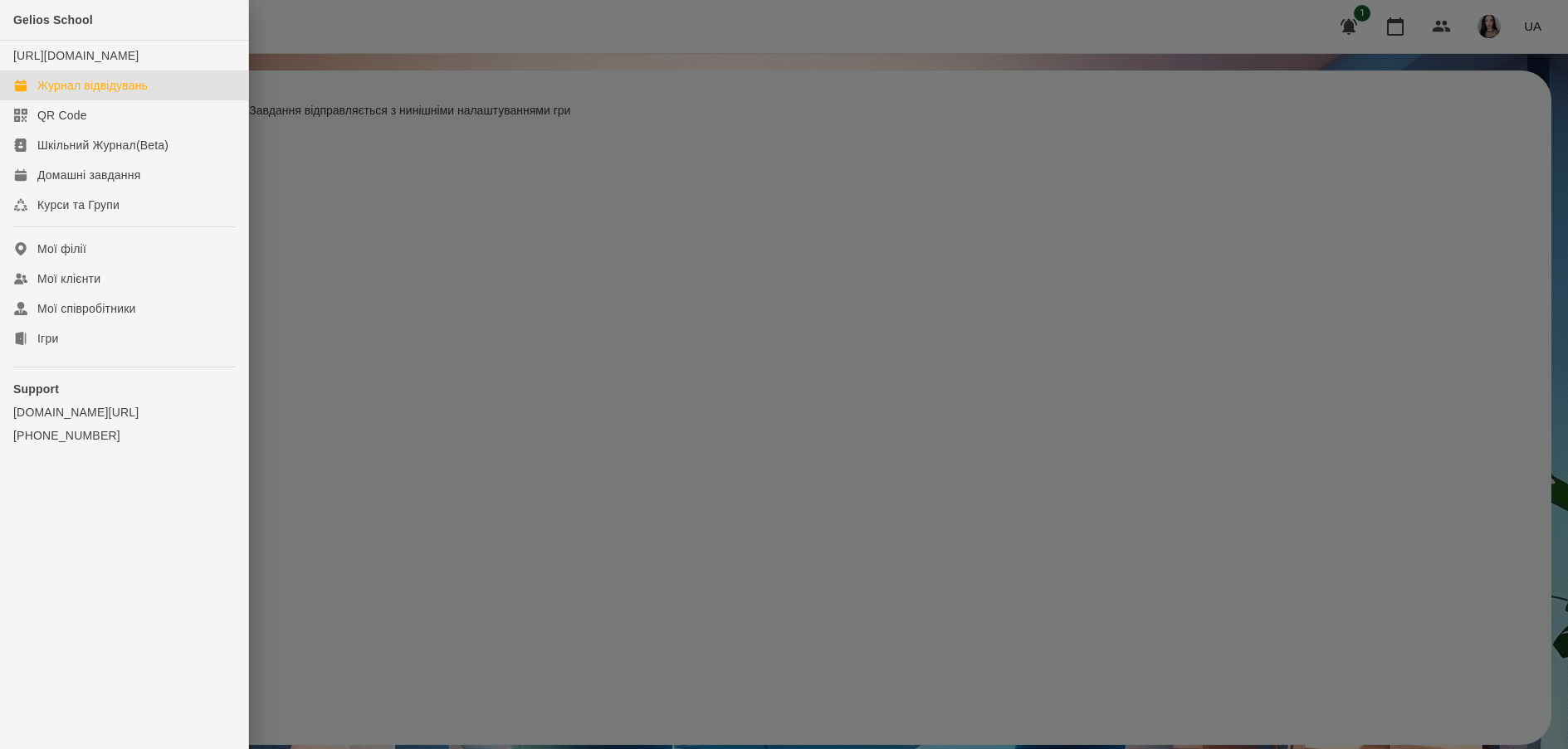
click at [117, 92] on link "Журнал відвідувань" at bounding box center [124, 85] width 248 height 30
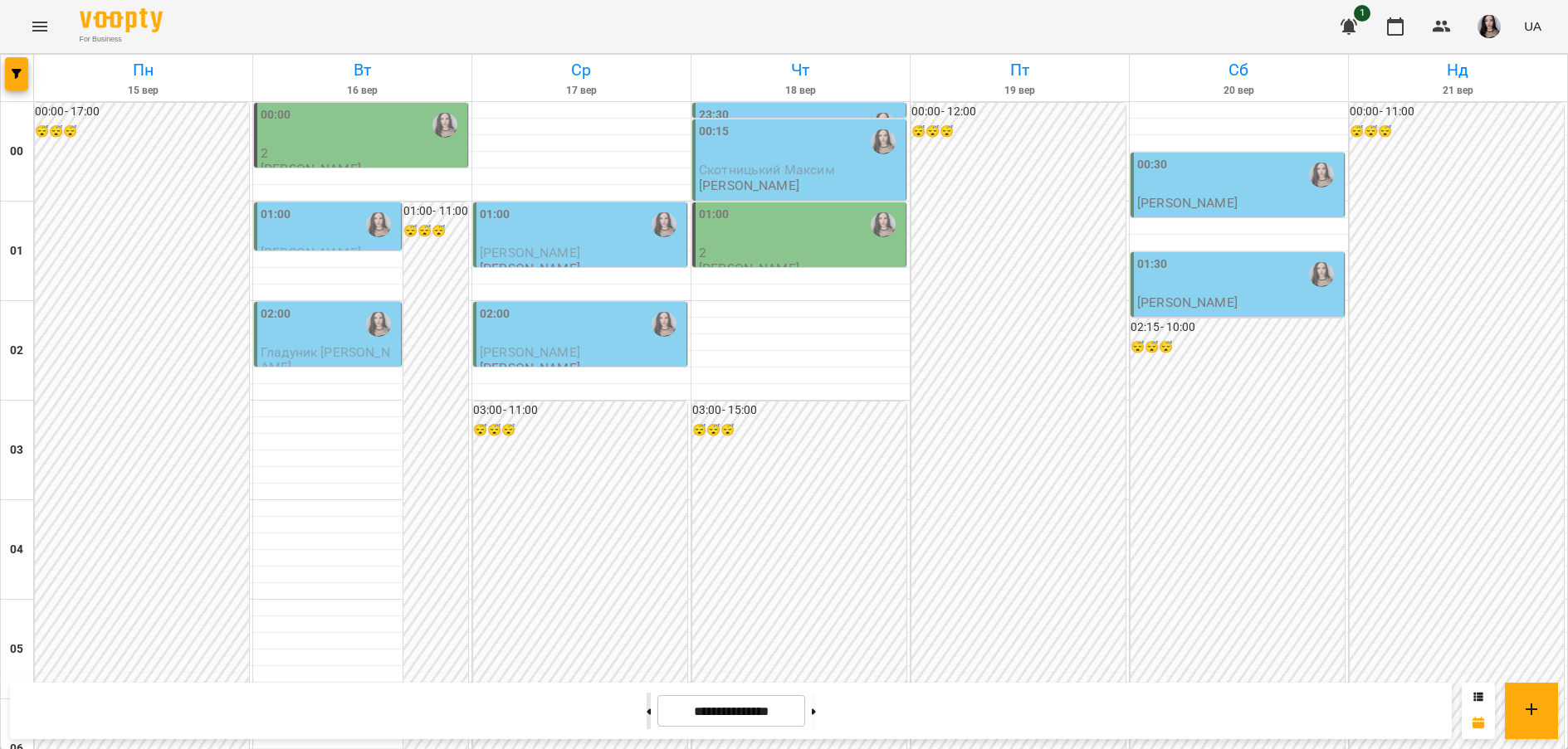
click at [647, 713] on button at bounding box center [649, 711] width 5 height 36
type input "**********"
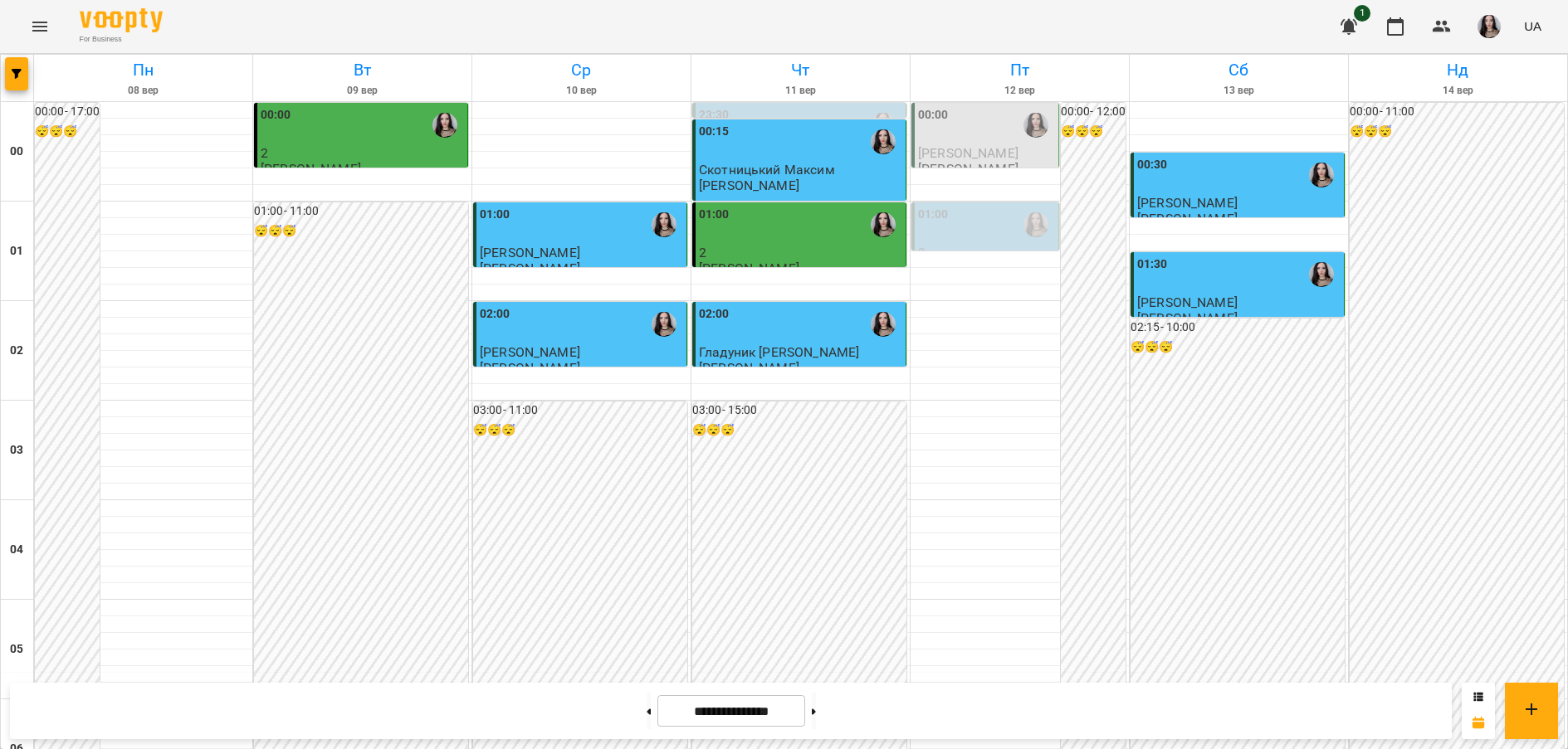
scroll to position [1817, 0]
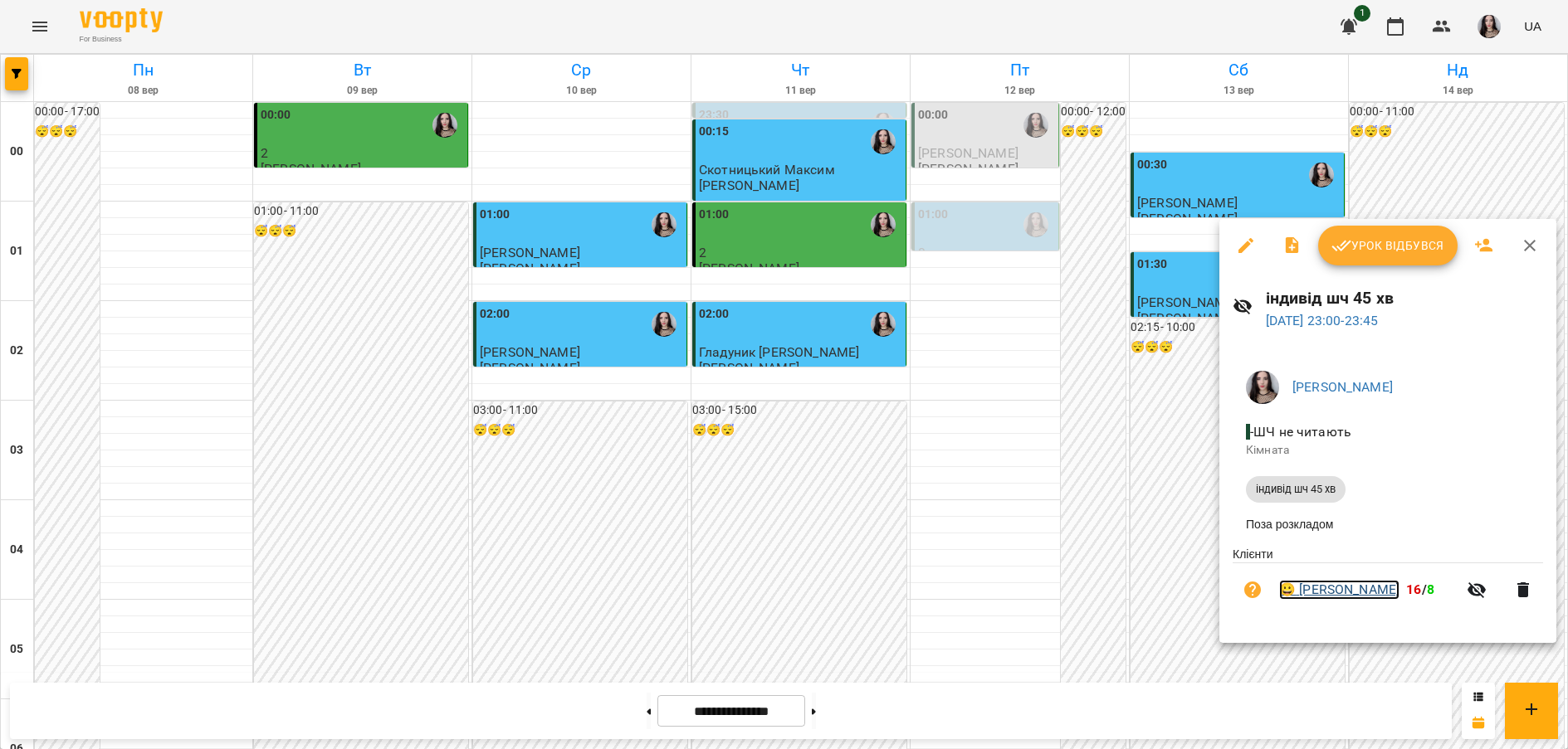
click at [1364, 584] on link "😀 [PERSON_NAME]" at bounding box center [1339, 590] width 120 height 20
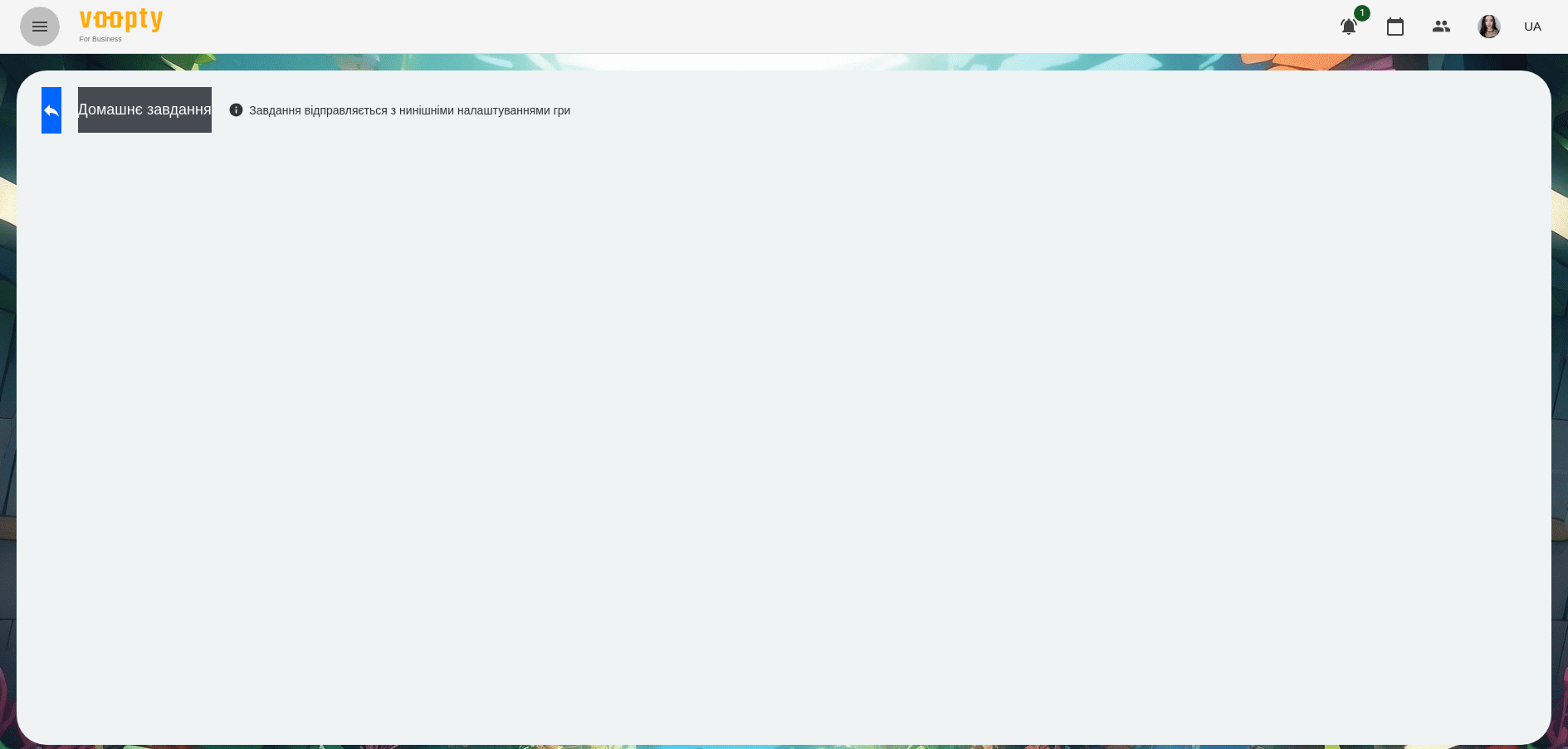
click at [23, 25] on button "Menu" at bounding box center [40, 26] width 40 height 40
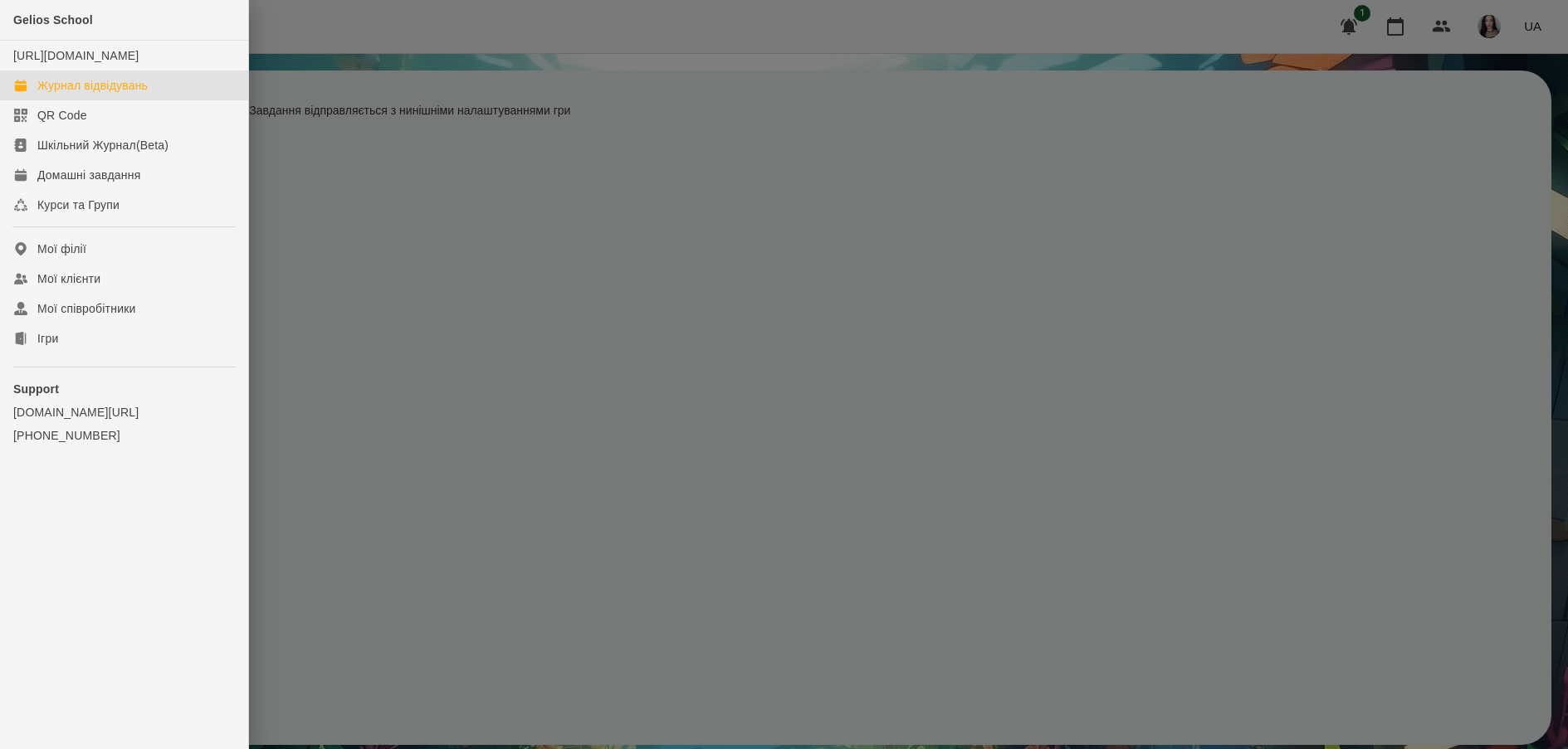
click at [118, 94] on div "Журнал відвідувань" at bounding box center [92, 85] width 110 height 16
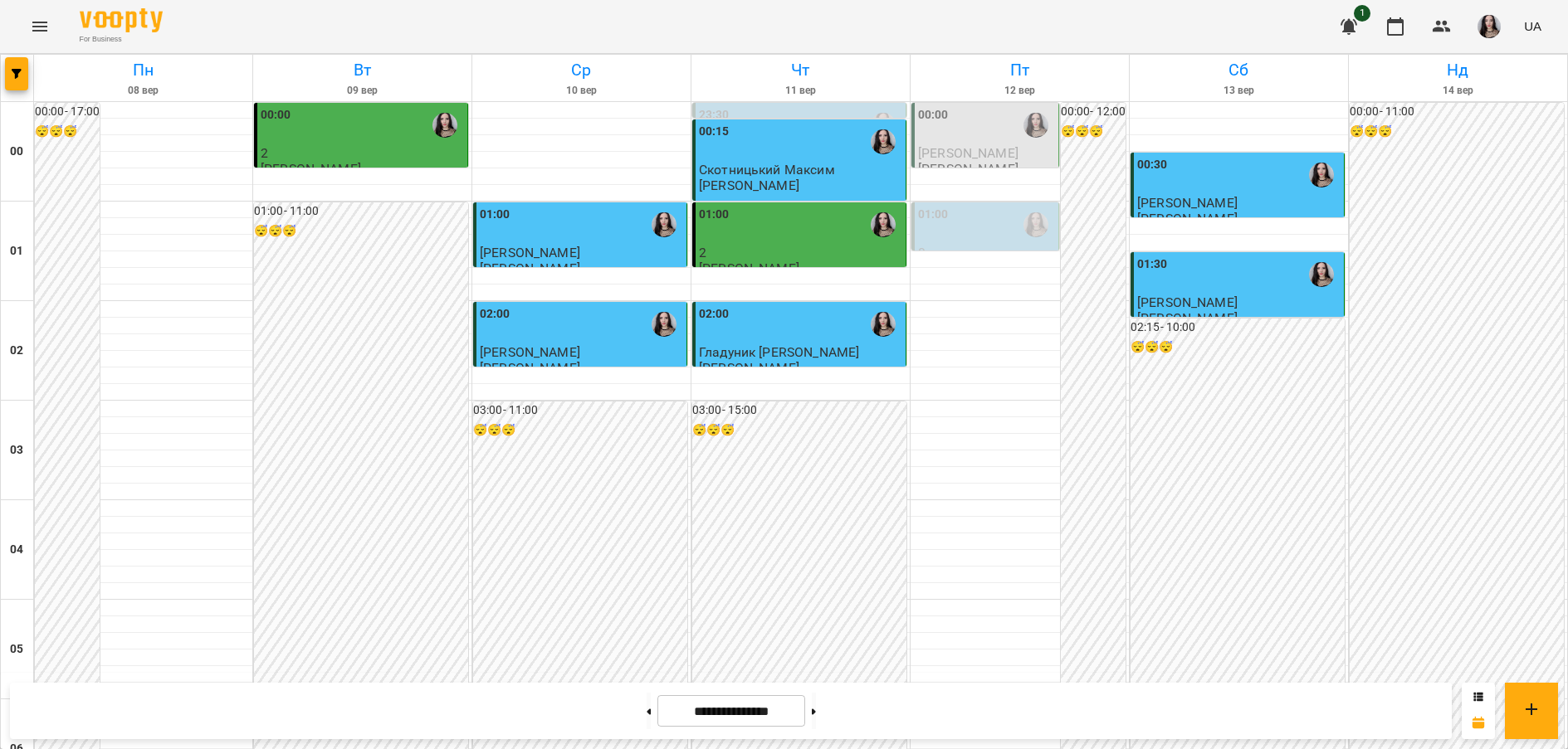
scroll to position [1817, 0]
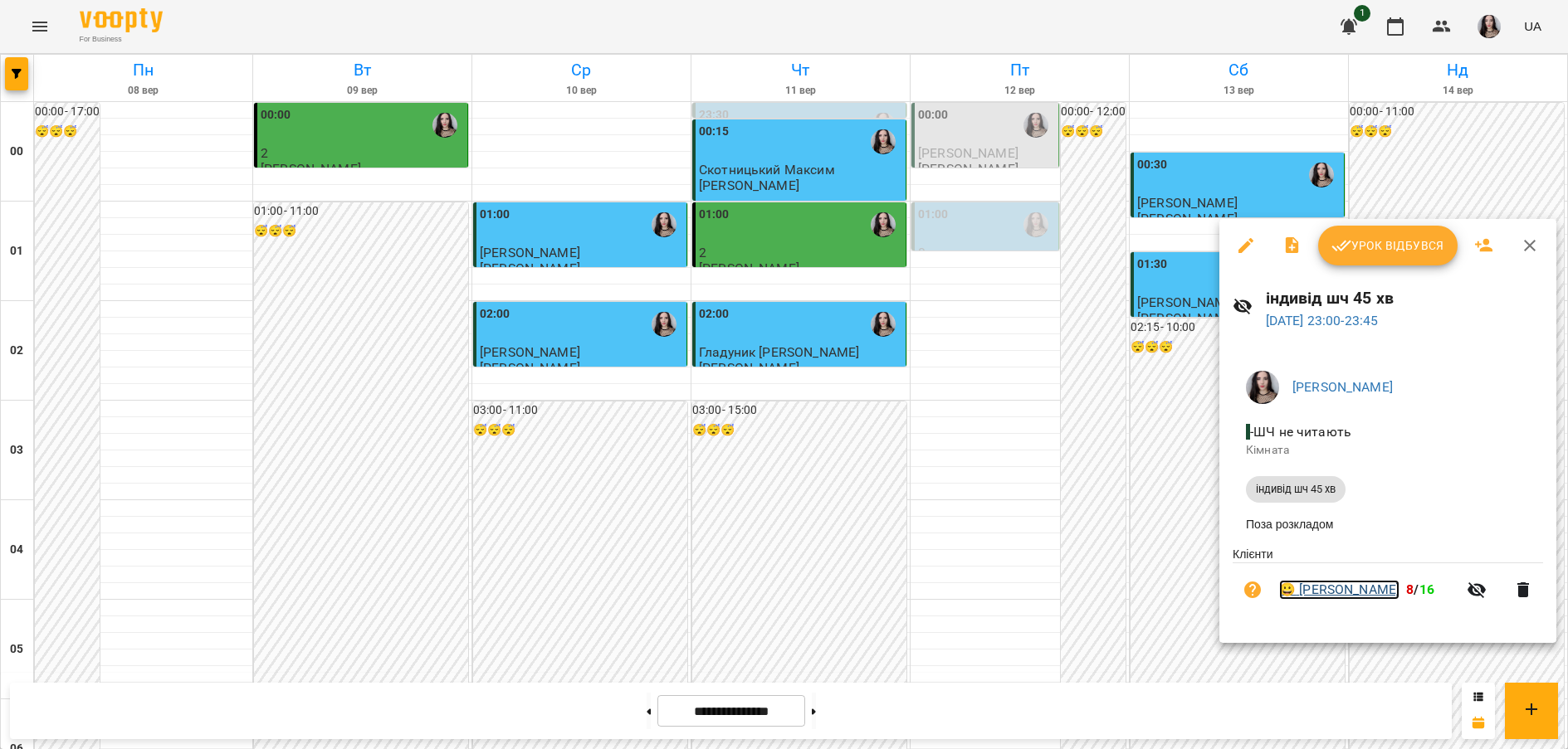
click at [1354, 587] on link "😀 [PERSON_NAME]" at bounding box center [1339, 590] width 120 height 20
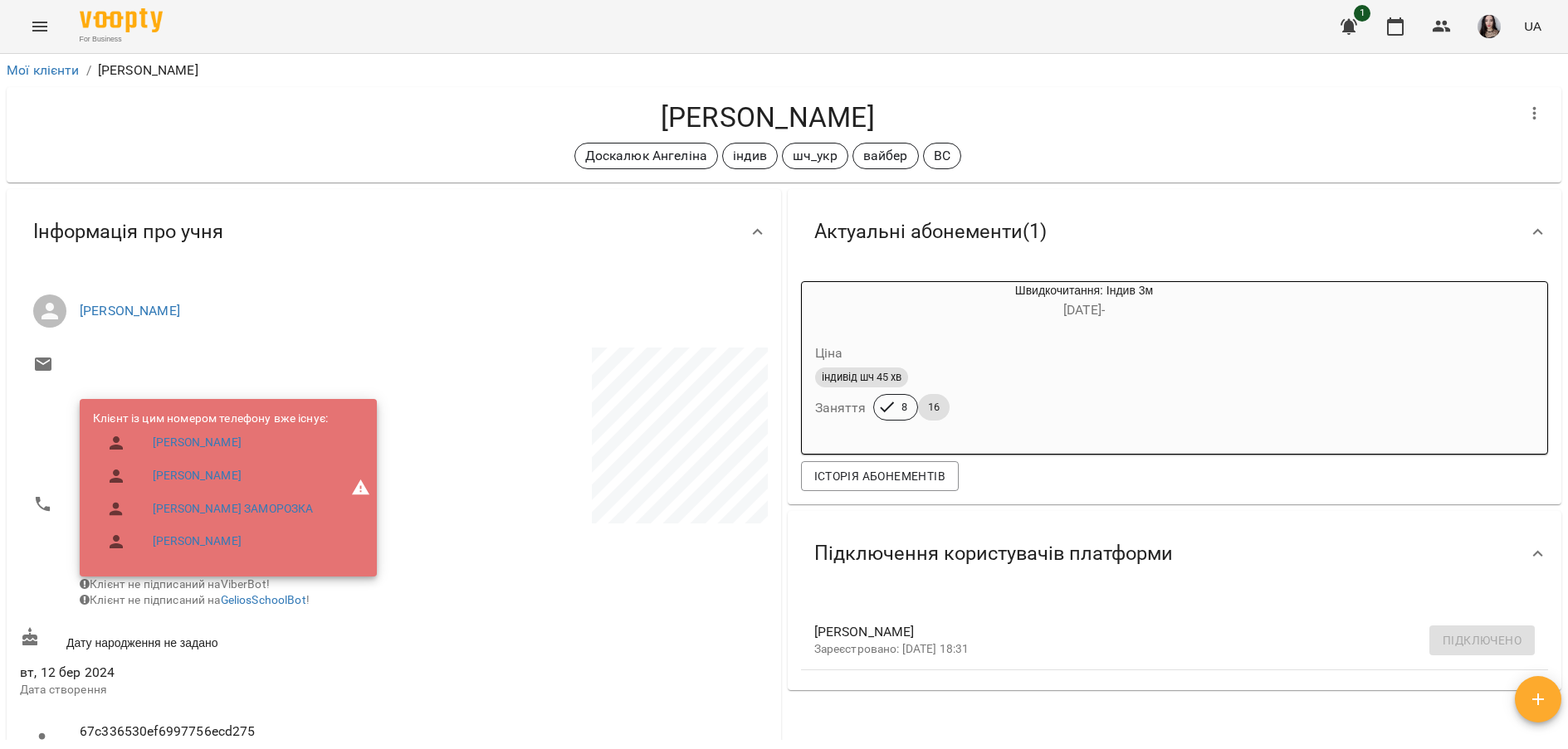
drag, startPoint x: 1566, startPoint y: 104, endPoint x: 1554, endPoint y: 152, distance: 49.5
click at [1554, 152] on div "Мої клієнти / [PERSON_NAME] [PERSON_NAME] [PERSON_NAME] індив шч_укр вайбер ВС …" at bounding box center [784, 429] width 1568 height 749
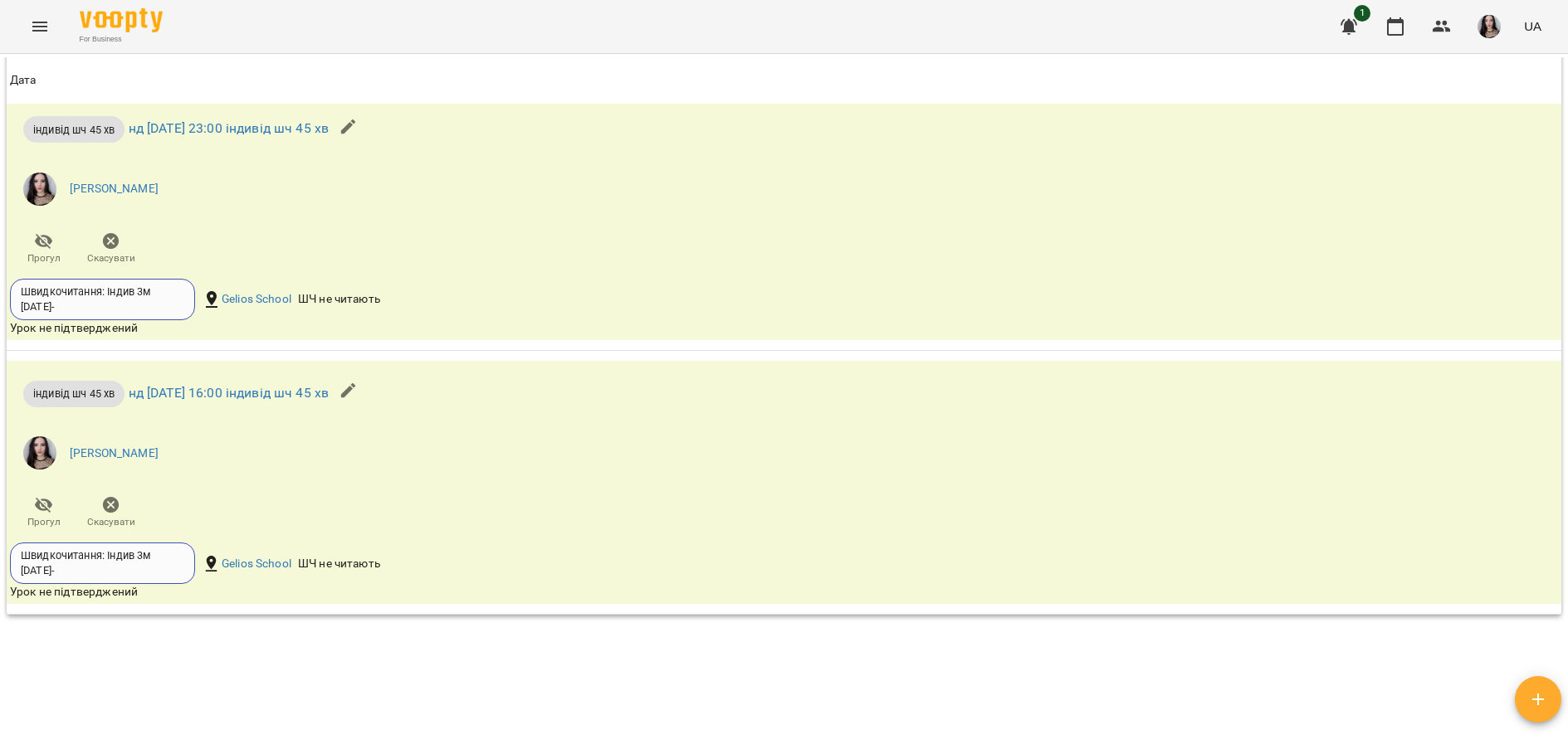
scroll to position [1630, 0]
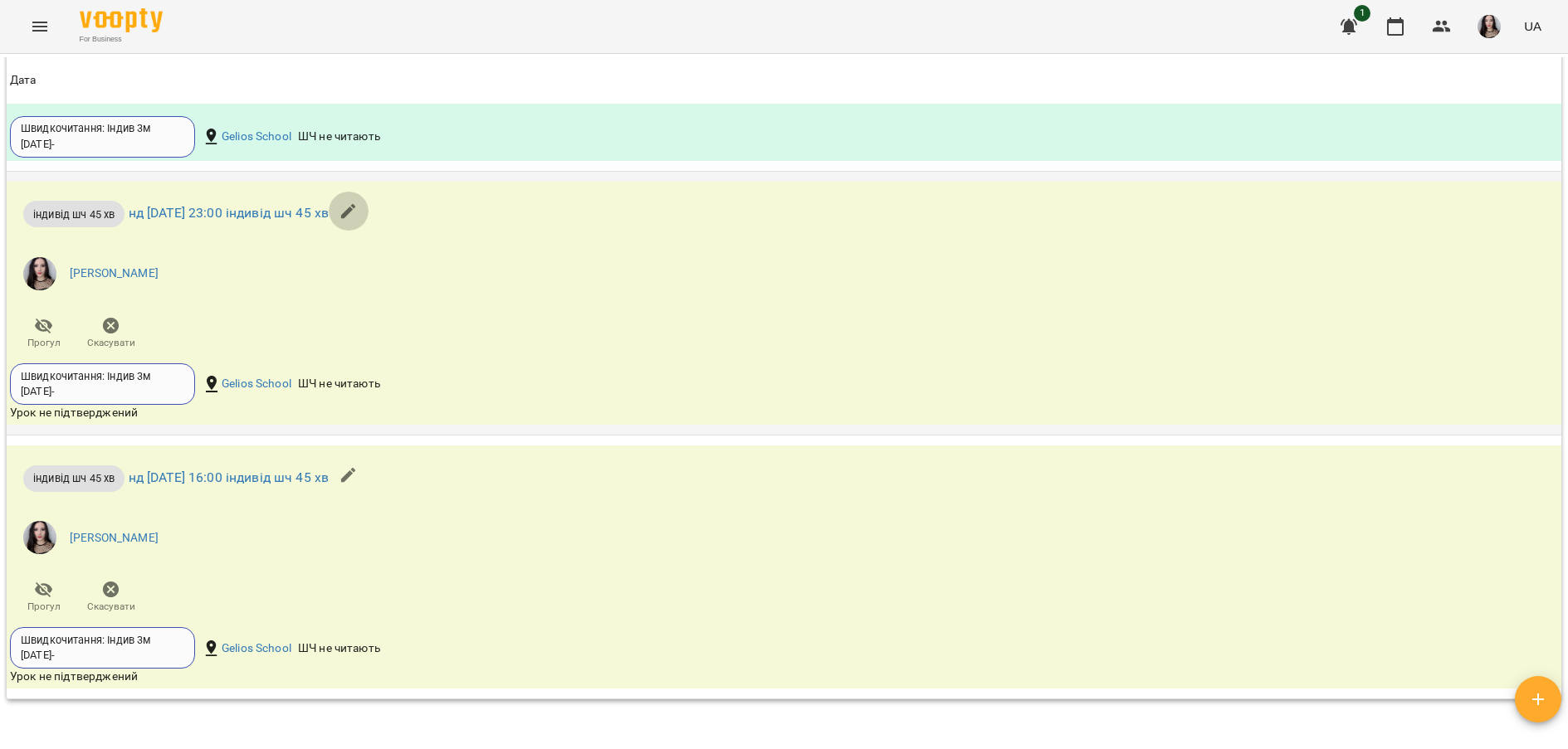
click at [358, 222] on icon "button" at bounding box center [348, 212] width 20 height 20
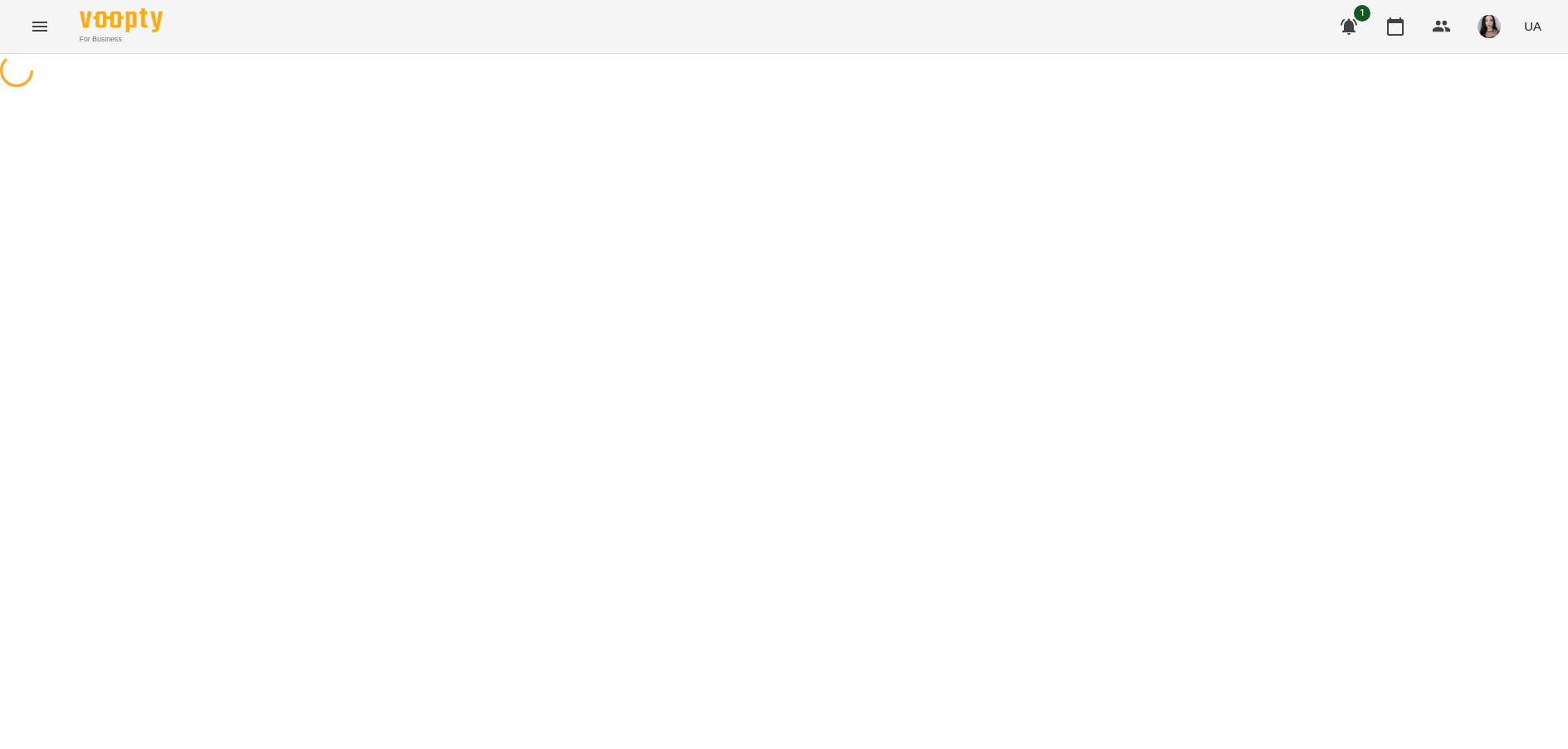
select select "**********"
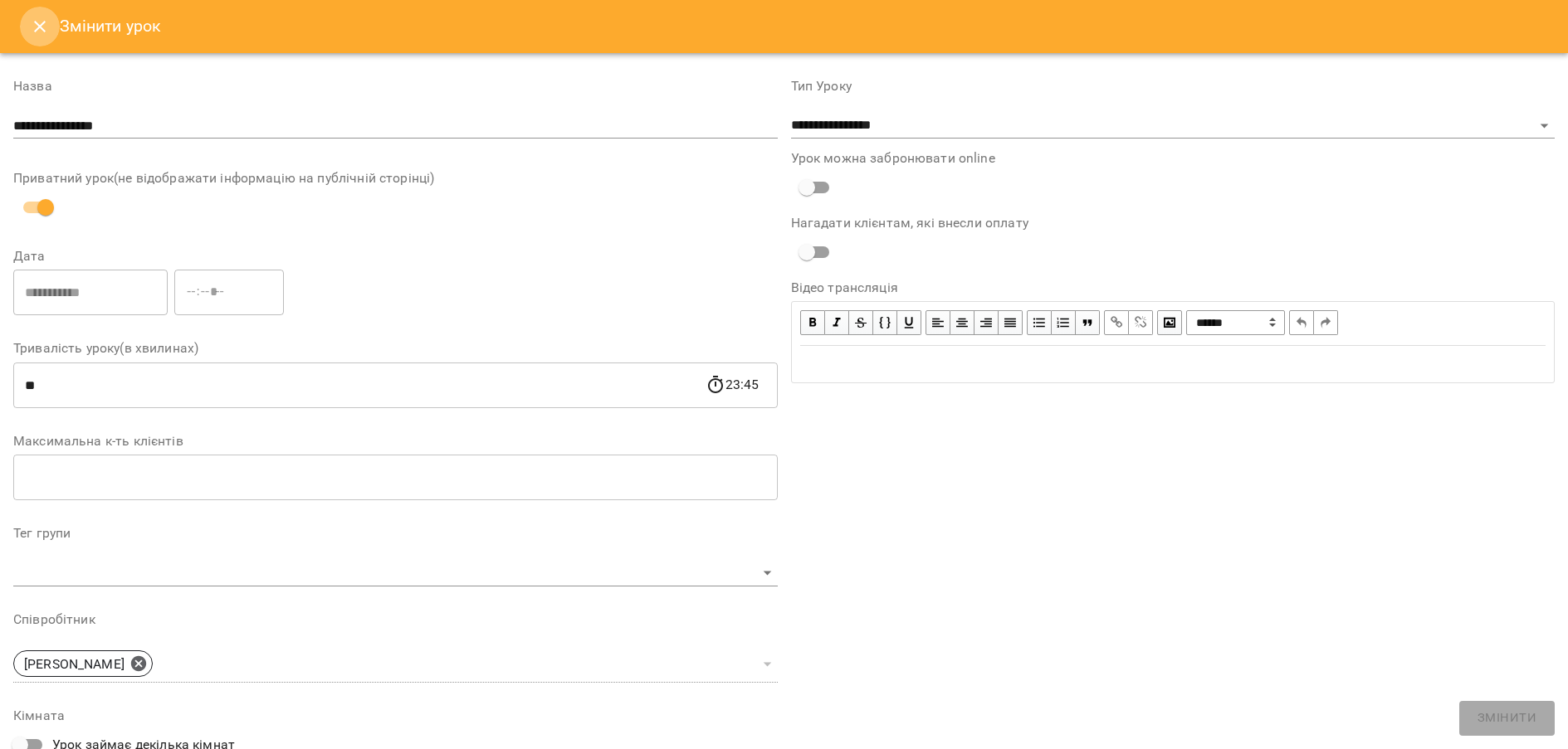
click at [37, 43] on button "Close" at bounding box center [40, 26] width 40 height 40
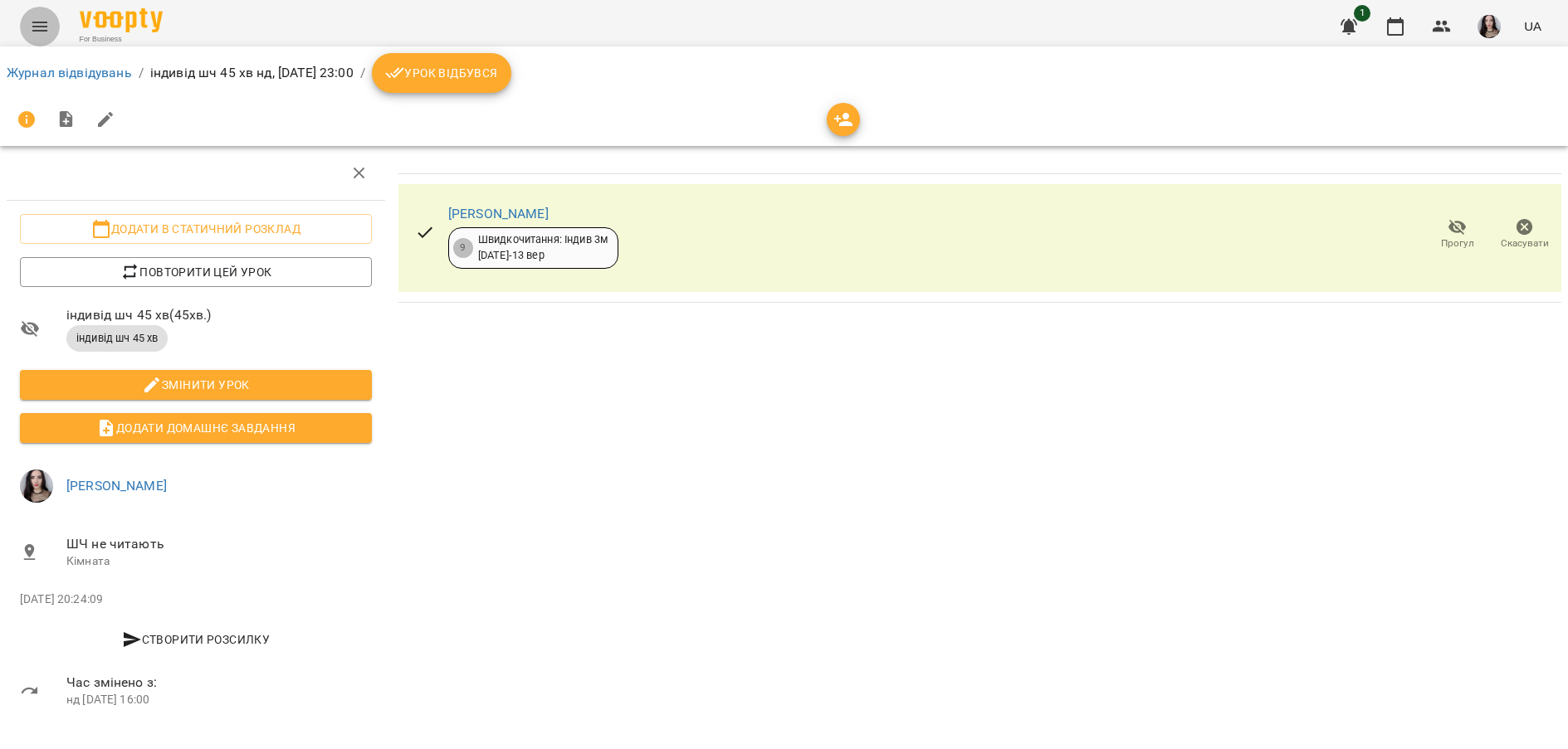
click at [35, 24] on icon "Menu" at bounding box center [40, 26] width 20 height 20
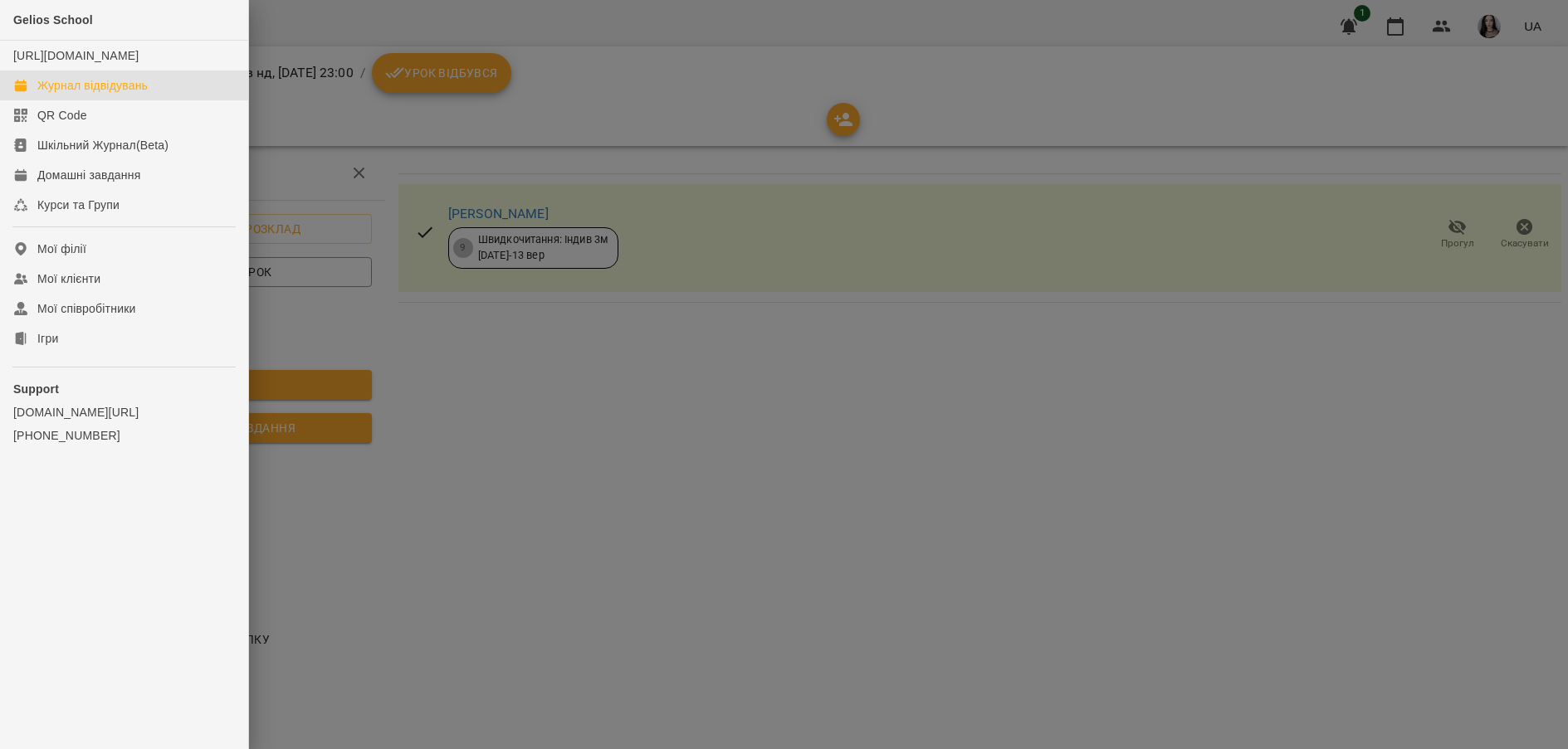
click at [69, 94] on div "Журнал відвідувань" at bounding box center [92, 85] width 110 height 16
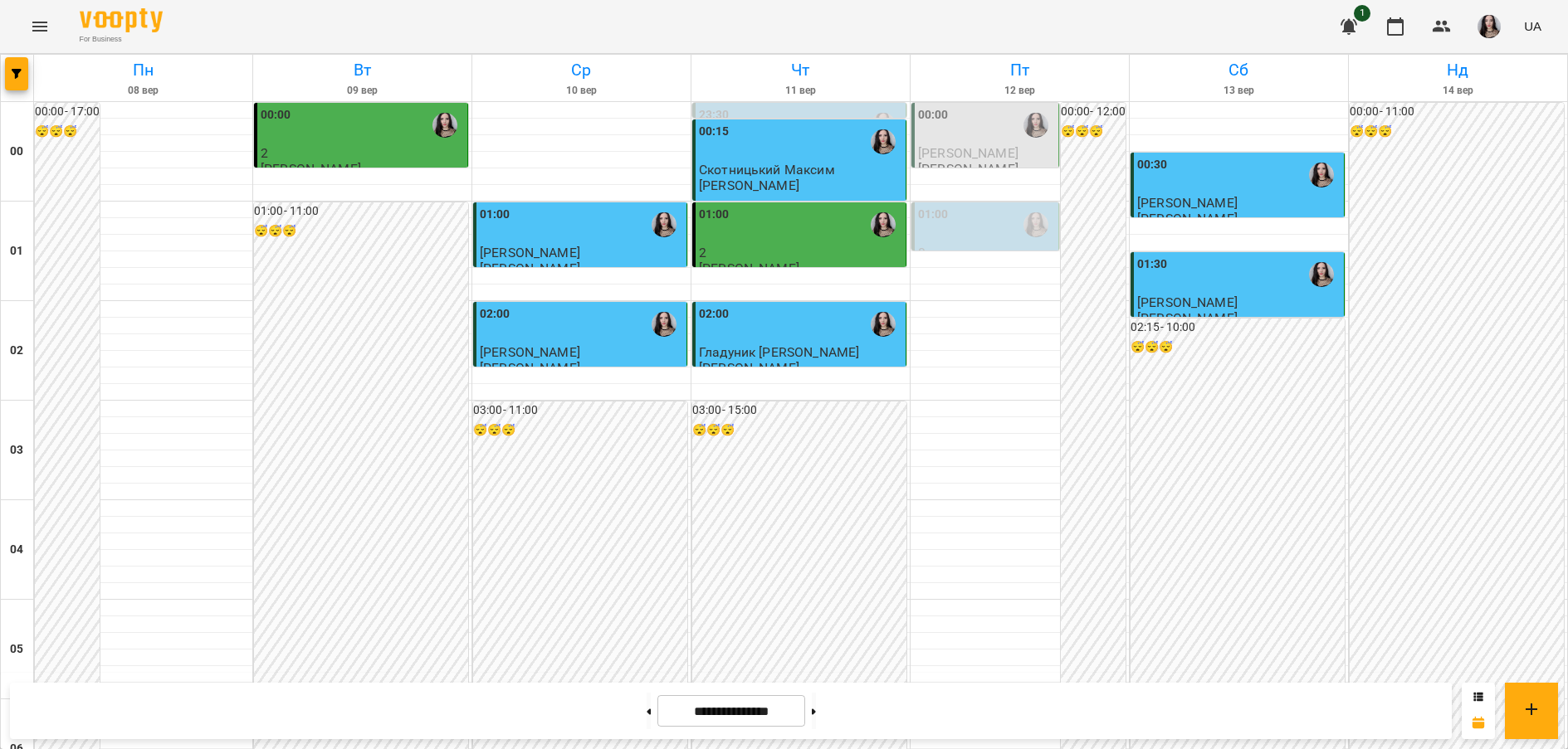
scroll to position [1817, 0]
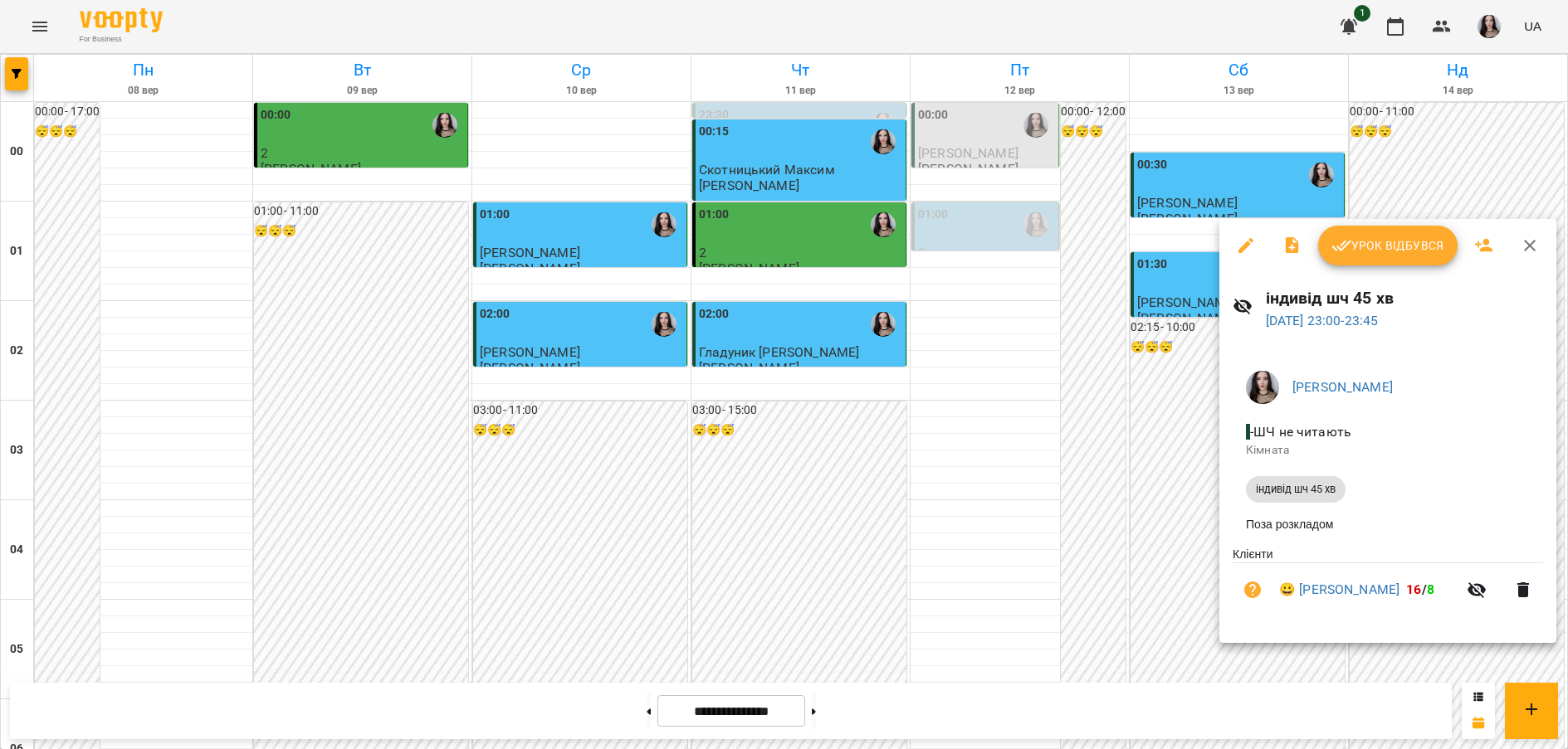
click at [1175, 593] on div at bounding box center [784, 374] width 1568 height 749
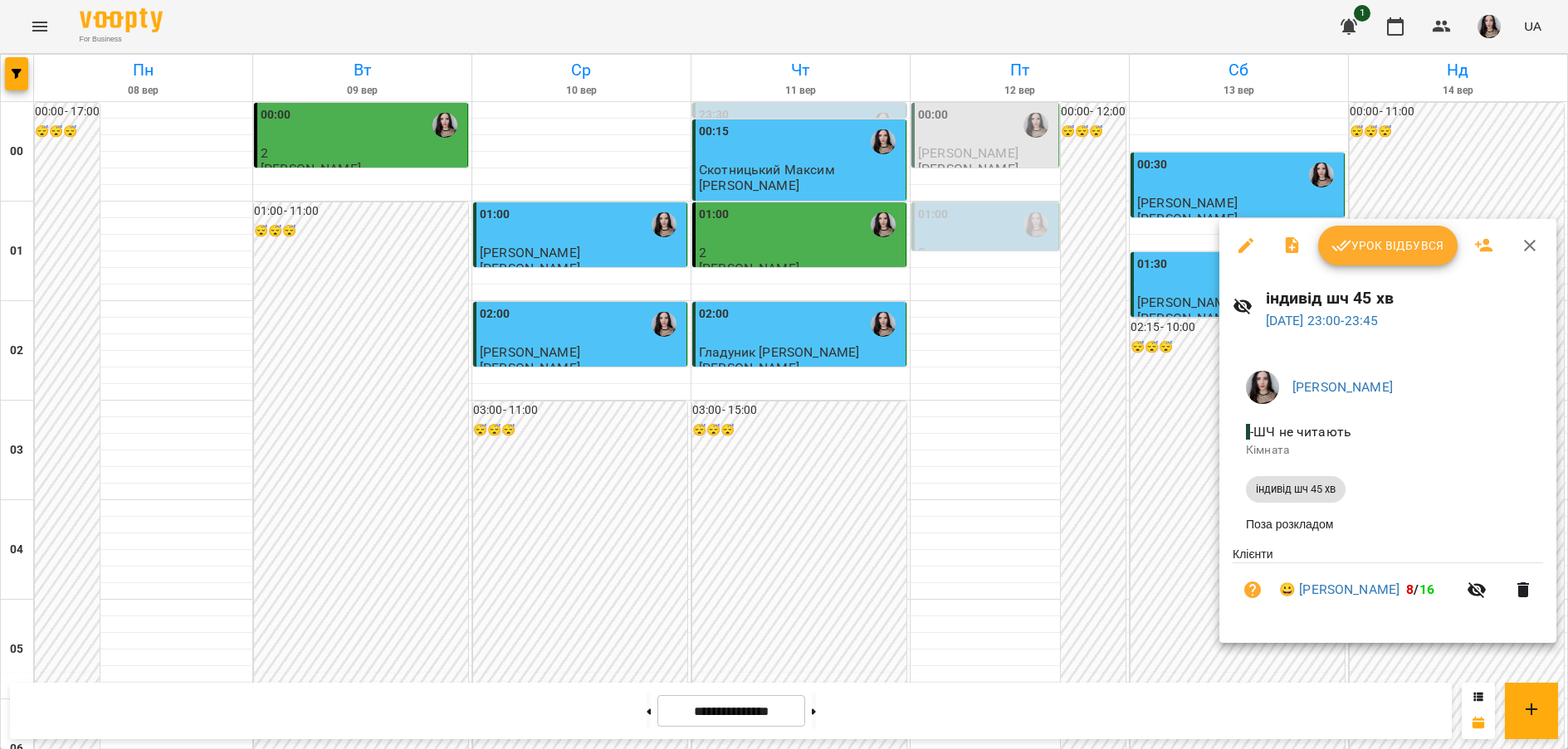
click at [1174, 537] on div at bounding box center [784, 374] width 1568 height 749
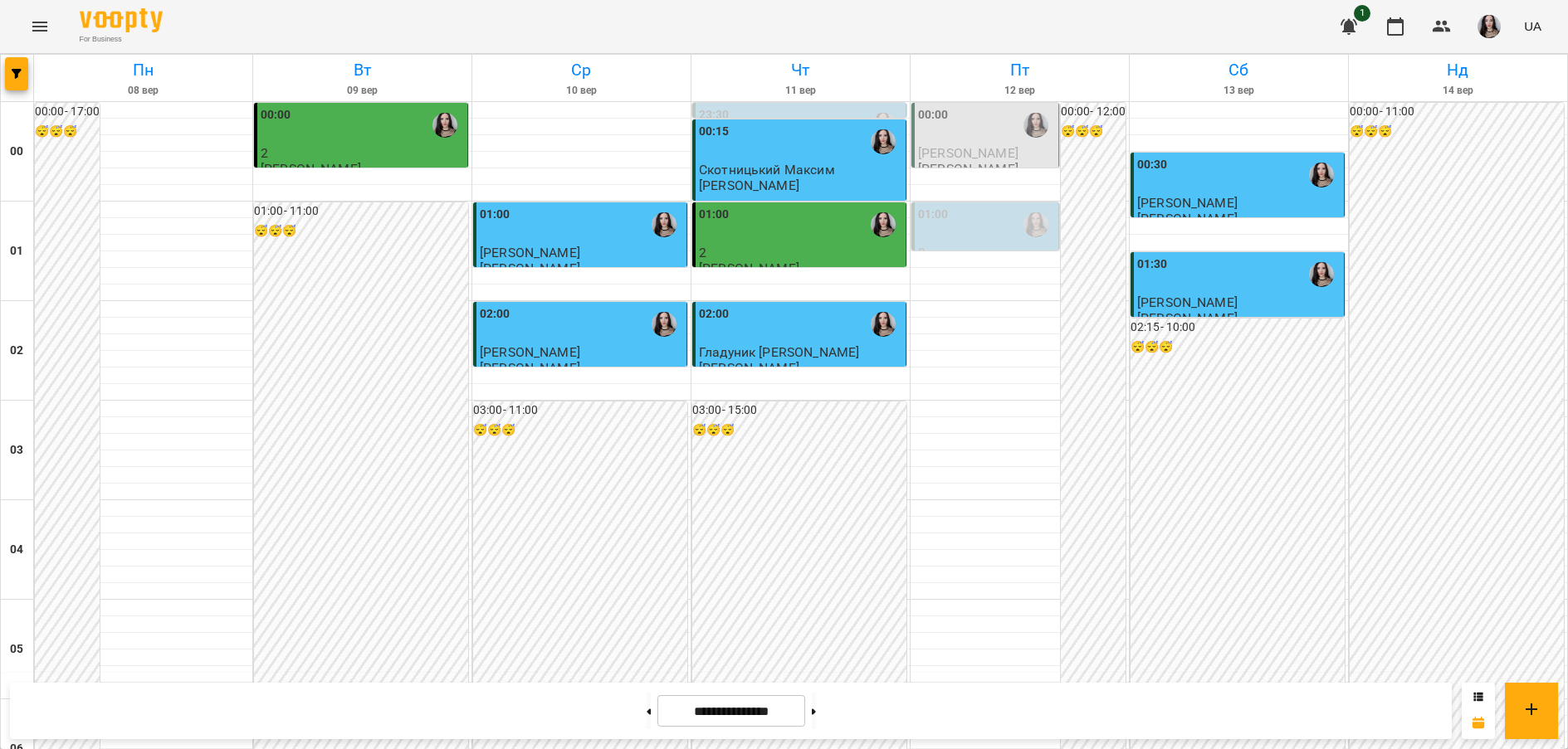
scroll to position [0, 0]
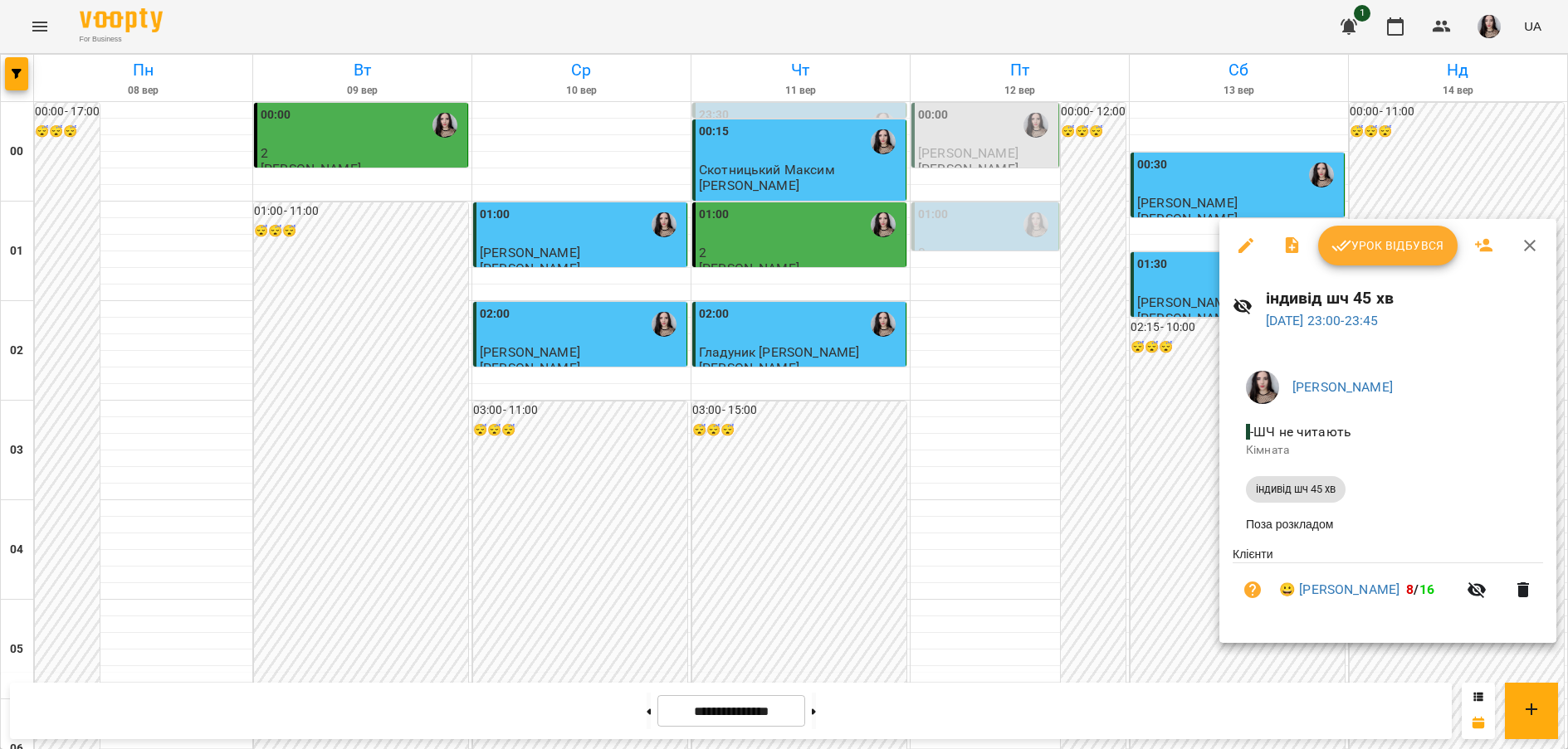
click at [1184, 623] on div at bounding box center [784, 374] width 1568 height 749
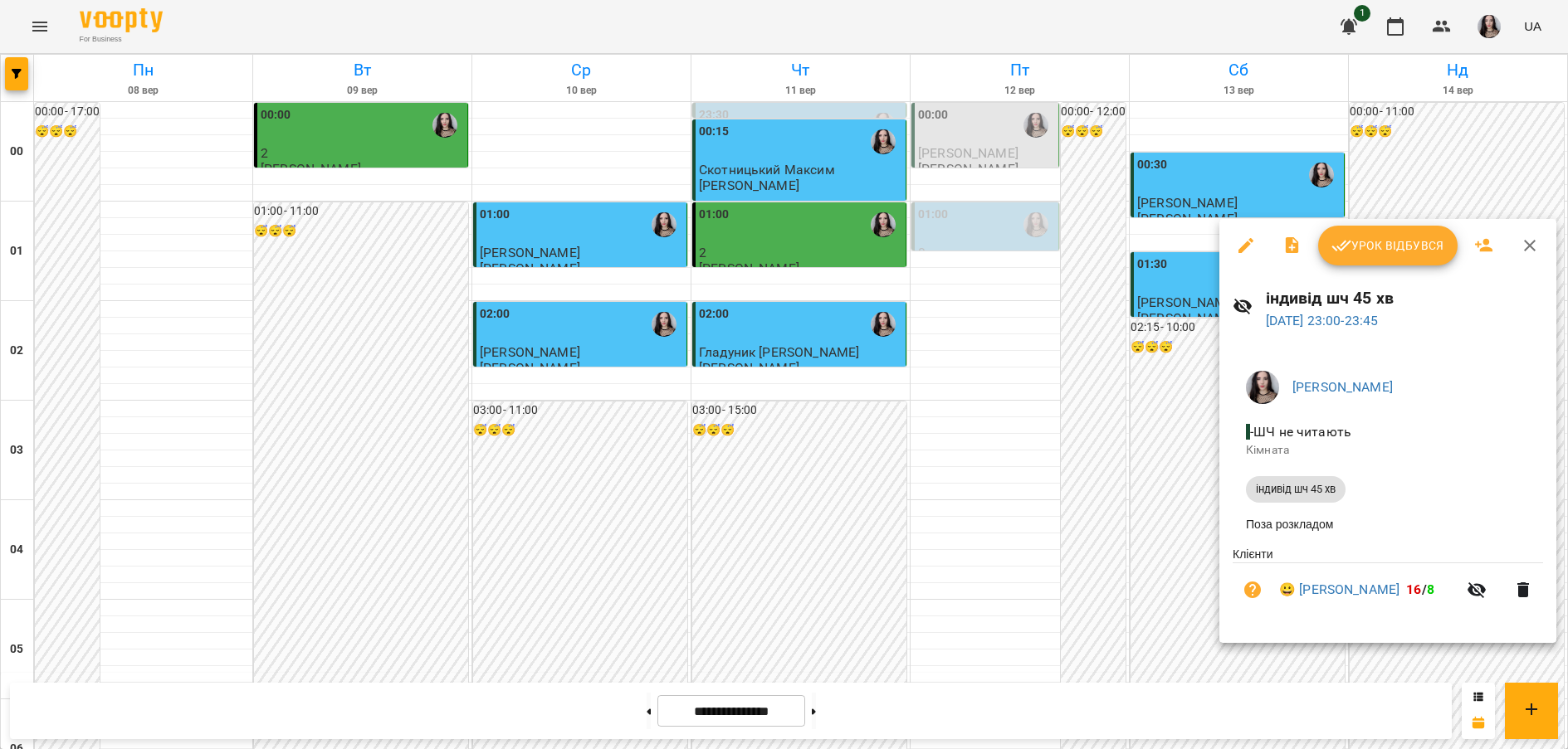
click at [1205, 557] on div at bounding box center [784, 374] width 1568 height 749
